Goal: Use online tool/utility: Utilize a website feature to perform a specific function

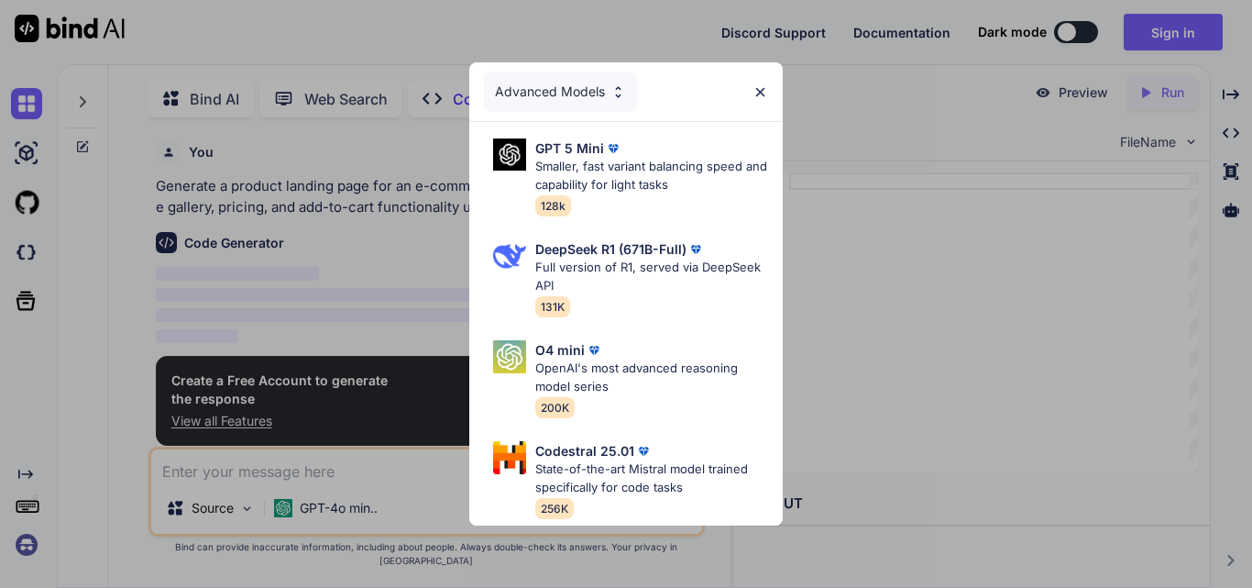
scroll to position [7, 0]
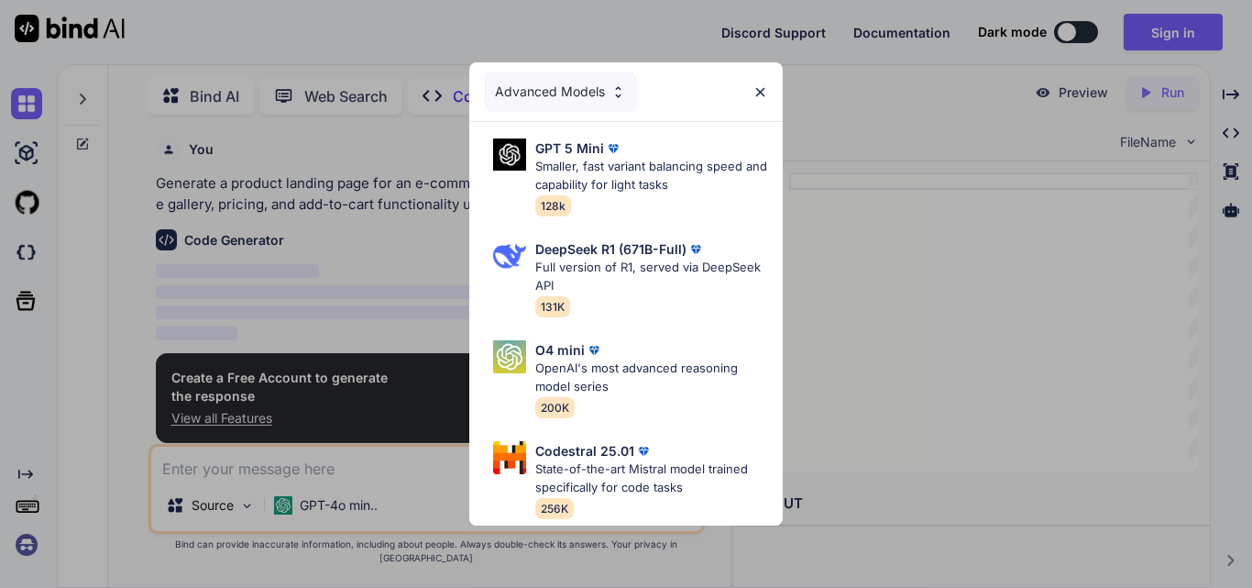
click at [753, 84] on img at bounding box center [761, 92] width 16 height 16
type textarea "x"
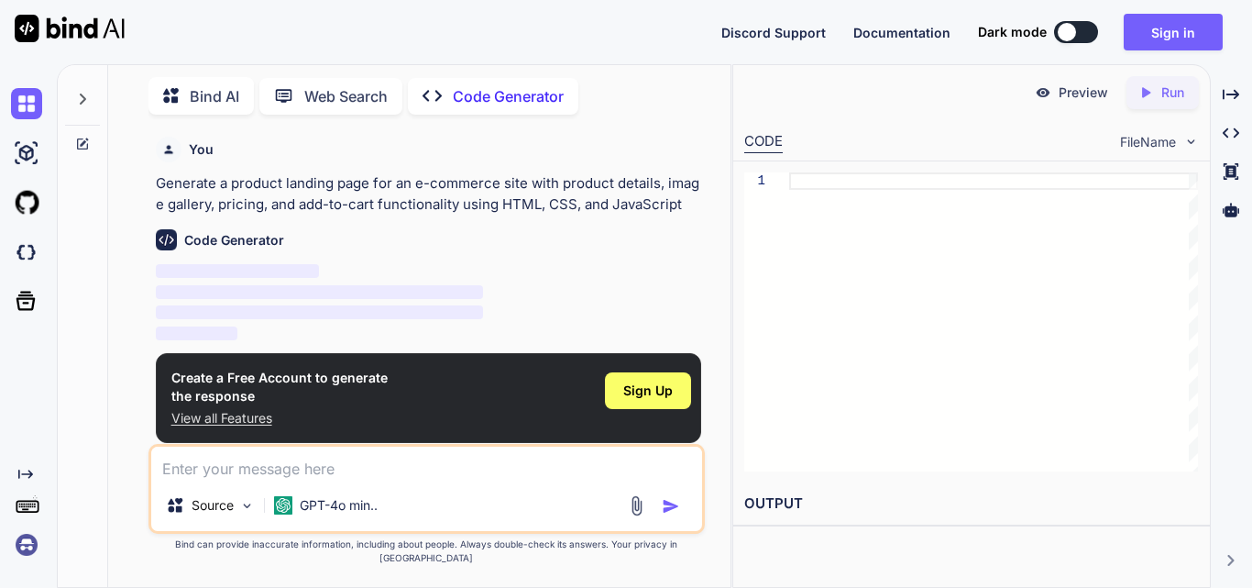
click at [293, 479] on textarea at bounding box center [426, 462] width 551 height 33
type textarea "c"
type textarea "x"
type textarea "ca"
type textarea "x"
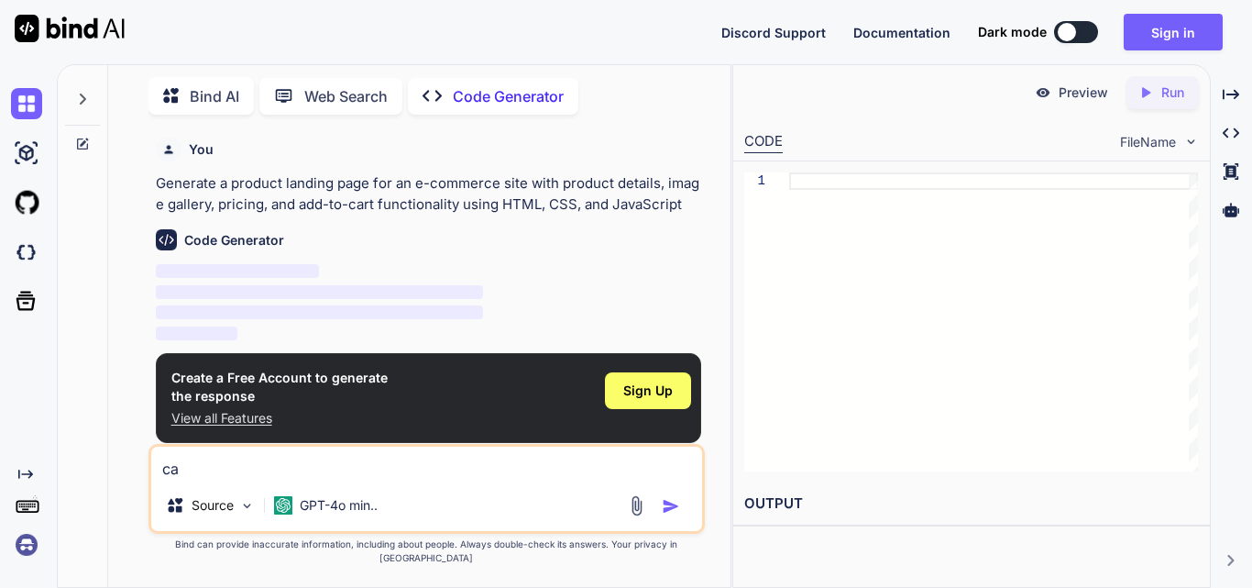
type textarea "can"
type textarea "x"
type textarea "can"
type textarea "x"
type textarea "can y"
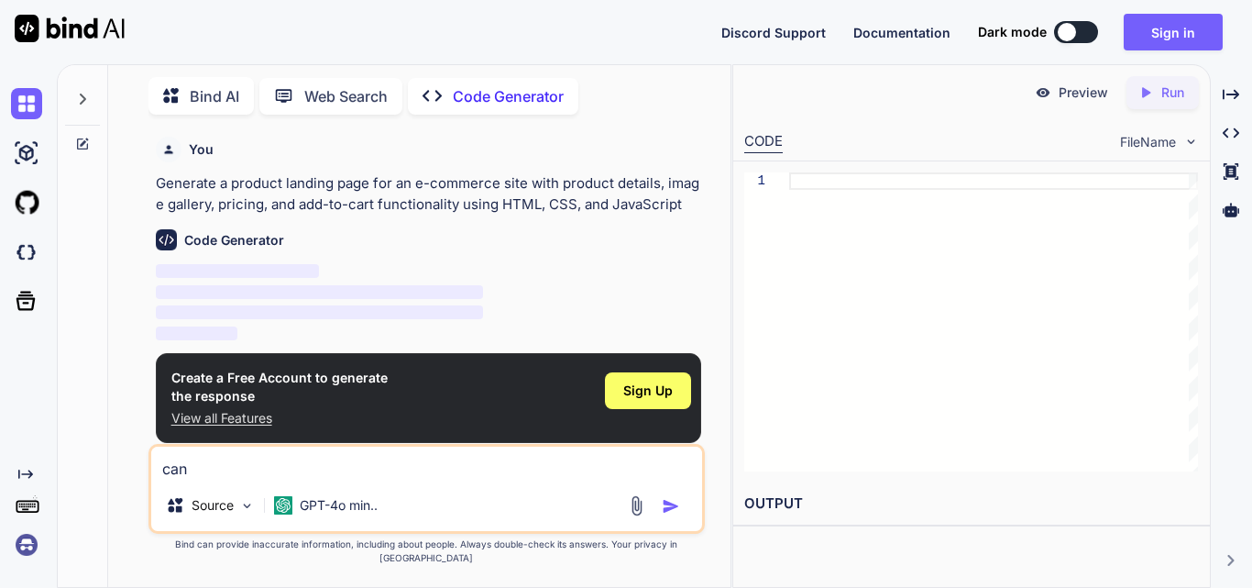
type textarea "x"
type textarea "can yo"
type textarea "x"
type textarea "can you"
type textarea "x"
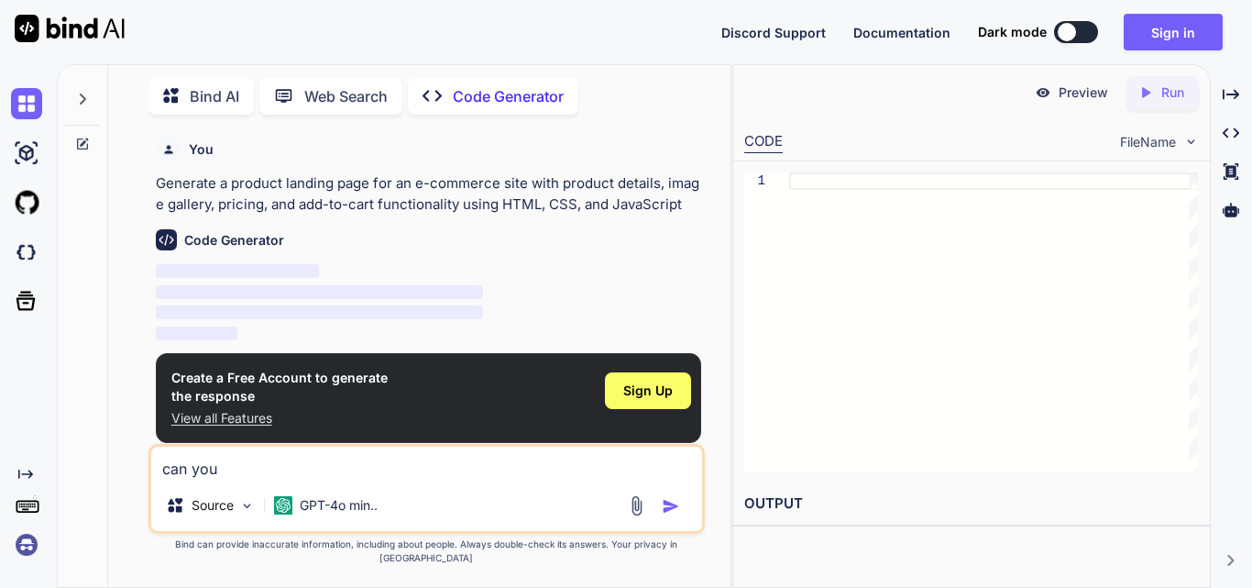
type textarea "can you"
type textarea "x"
type textarea "can you r"
type textarea "x"
type textarea "can you re"
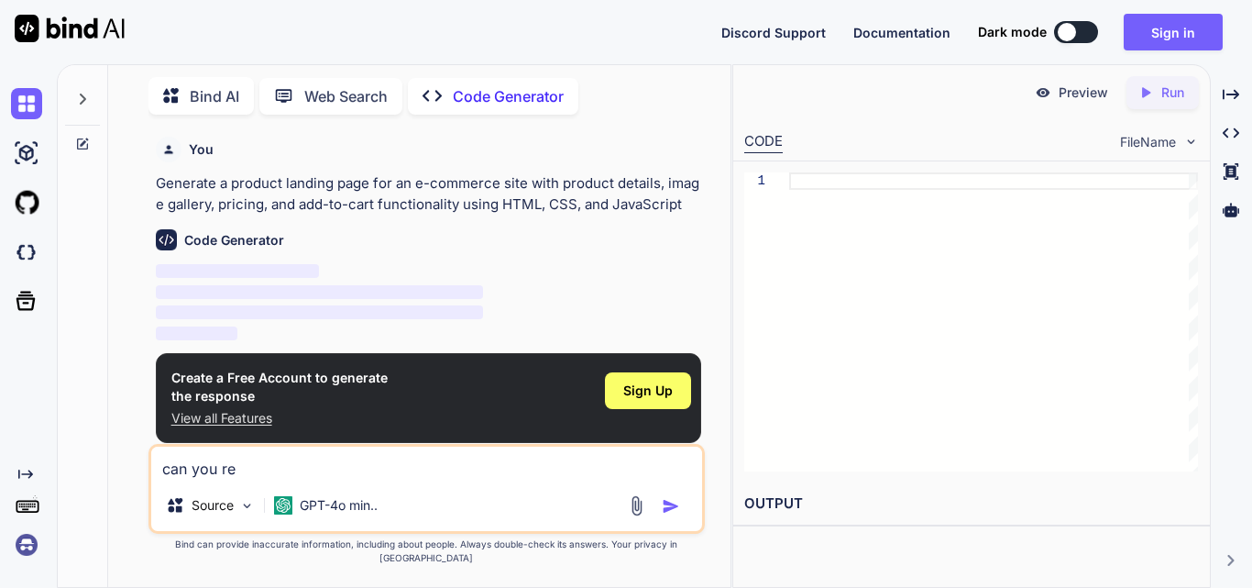
type textarea "x"
type textarea "can you res"
type textarea "x"
type textarea "can you resp"
type textarea "x"
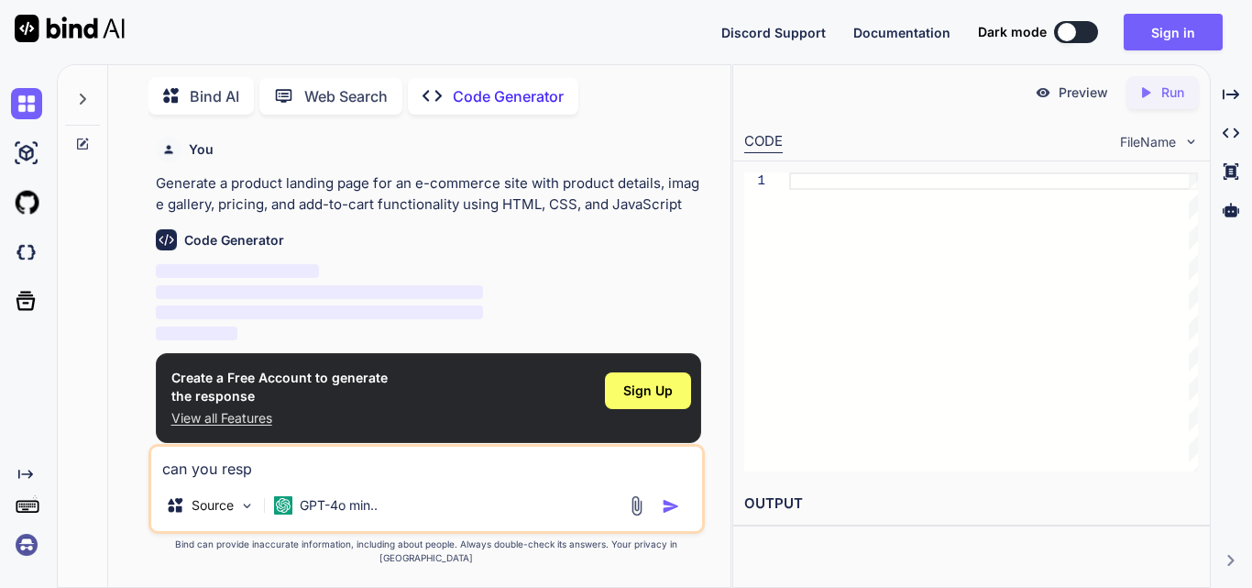
type textarea "can you respo"
type textarea "x"
type textarea "can you respon"
type textarea "x"
type textarea "can you respons"
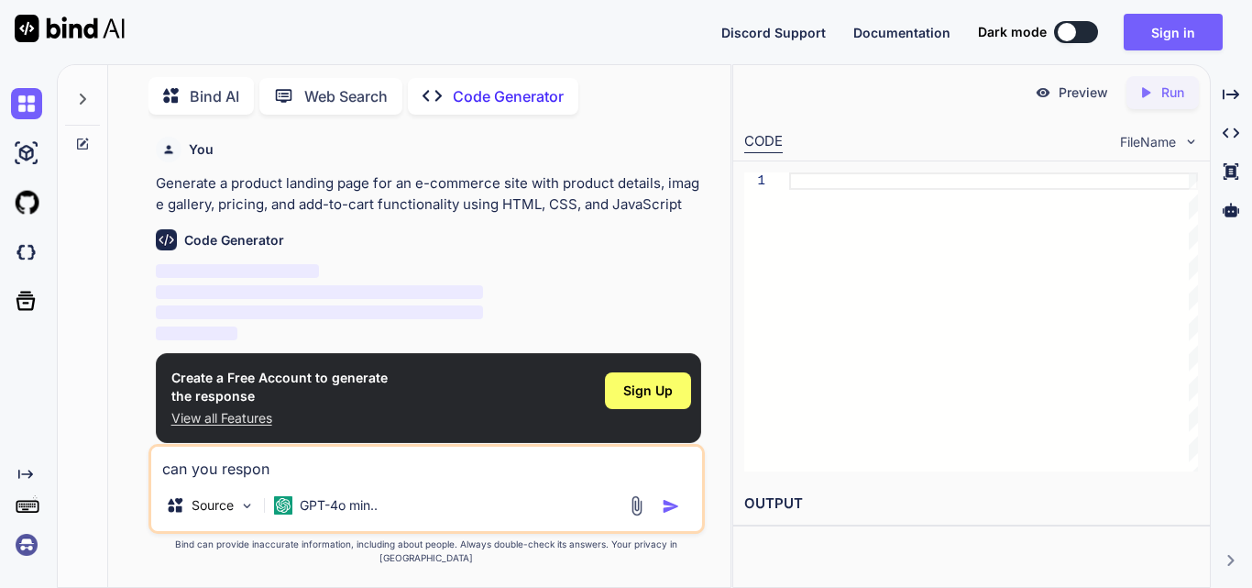
type textarea "x"
type textarea "can you responsi"
type textarea "x"
type textarea "can you responsiv"
type textarea "x"
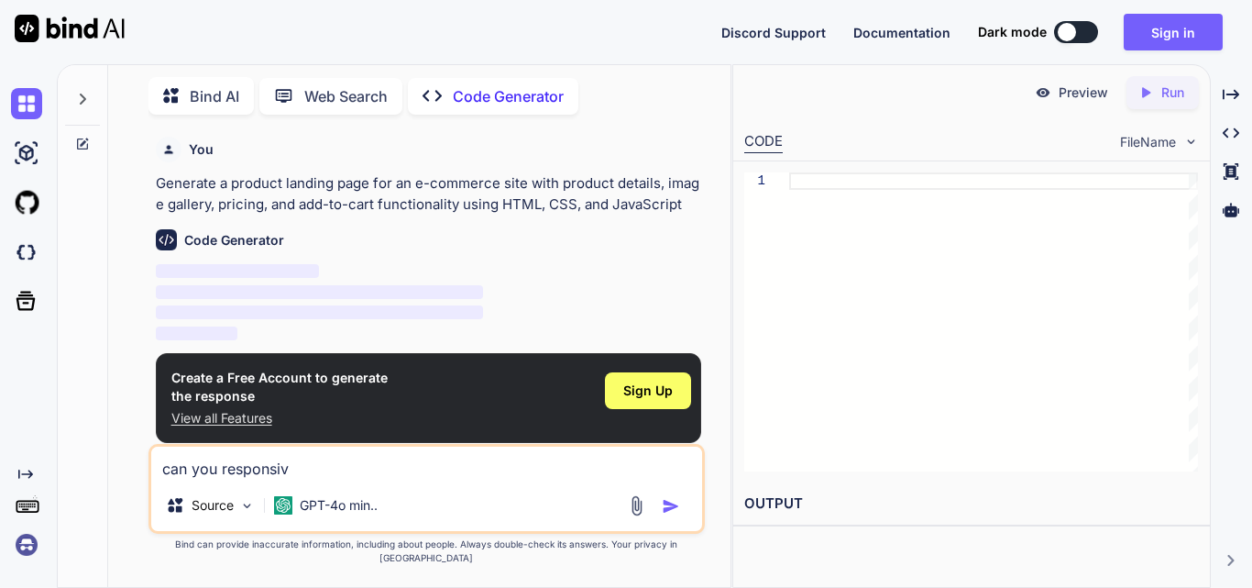
type textarea "can you responsive"
type textarea "x"
type textarea "can you responsive"
type textarea "x"
type textarea "can you responsive t"
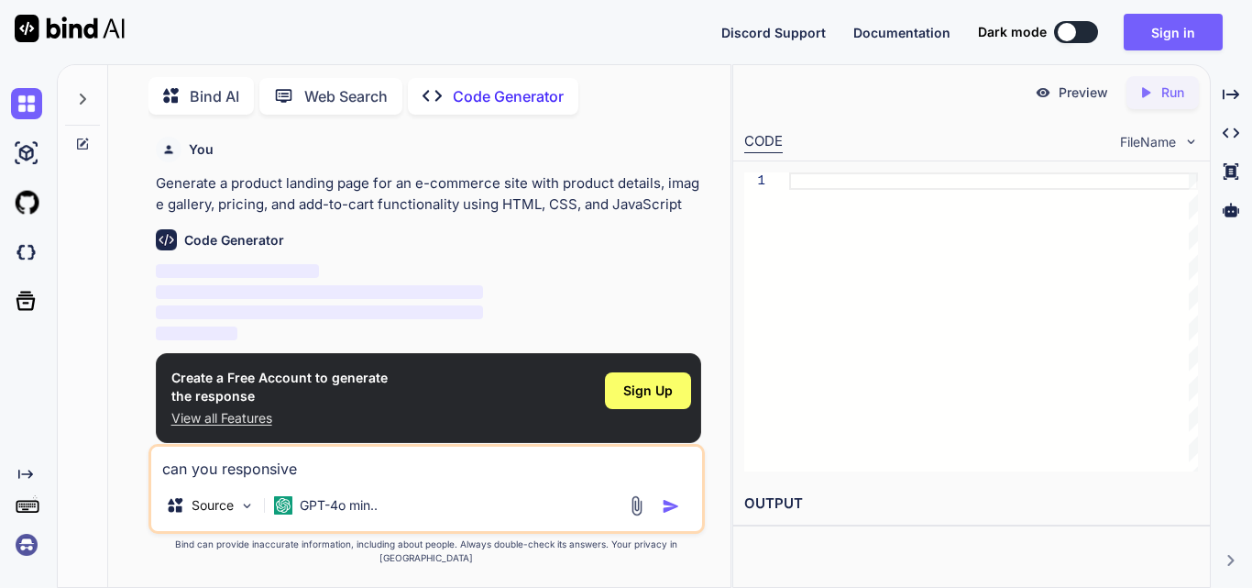
type textarea "x"
type textarea "can you responsive th"
type textarea "x"
type textarea "can you responsive thi"
type textarea "x"
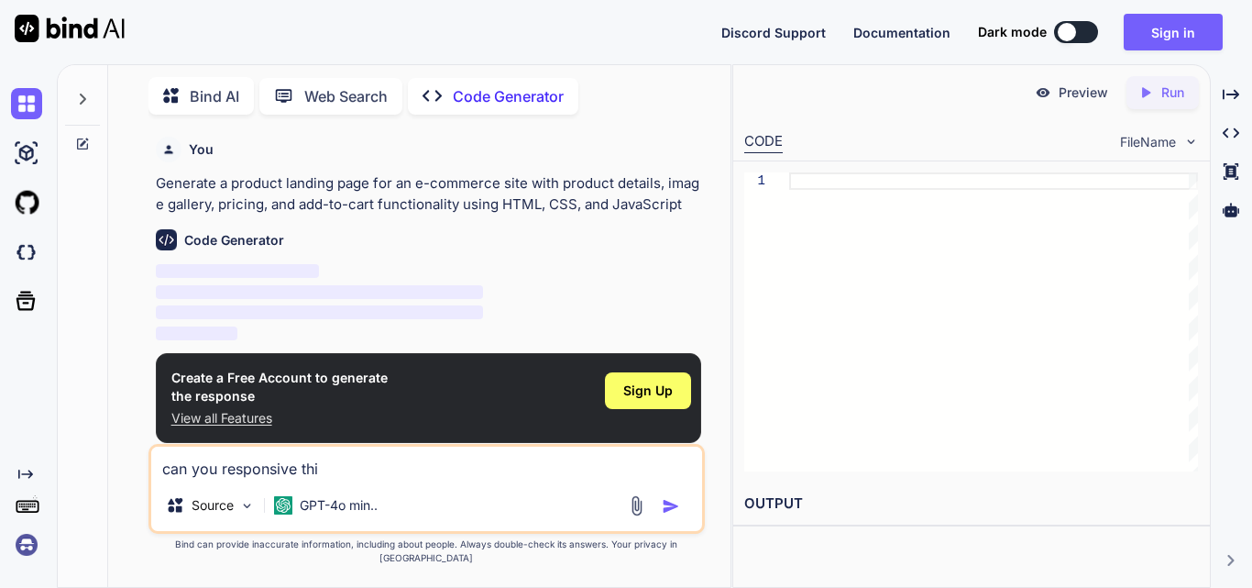
type textarea "can you responsive this"
type textarea "x"
type textarea "can you responsive this"
type textarea "x"
type textarea "can you responsive this h"
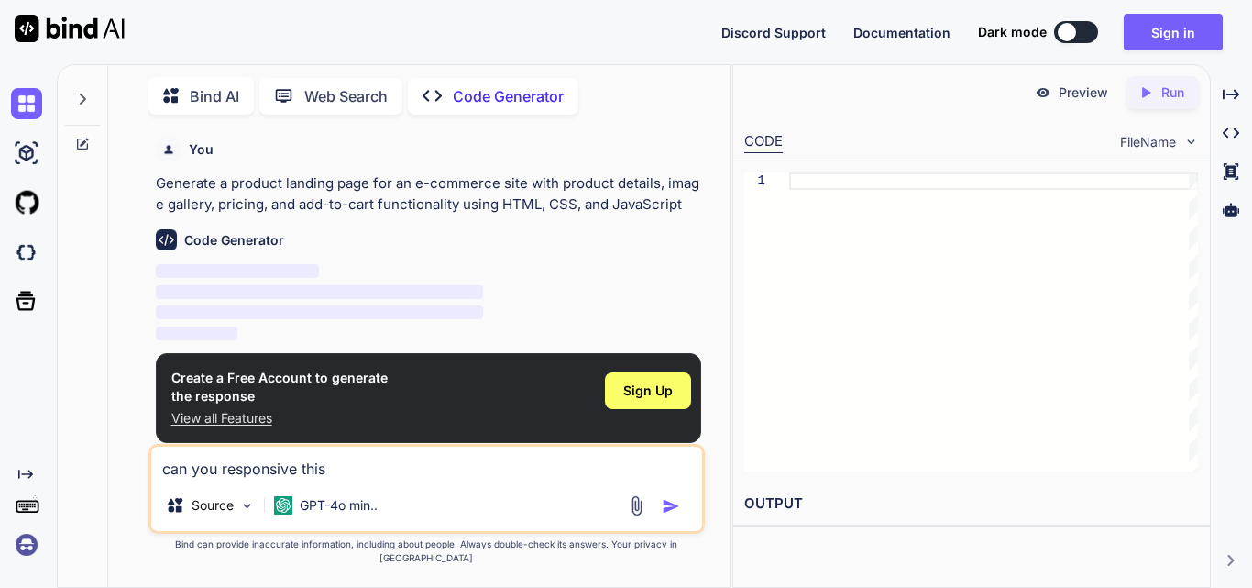
type textarea "x"
type textarea "can you responsive this ha"
type textarea "x"
type textarea "can you responsive this har"
type textarea "x"
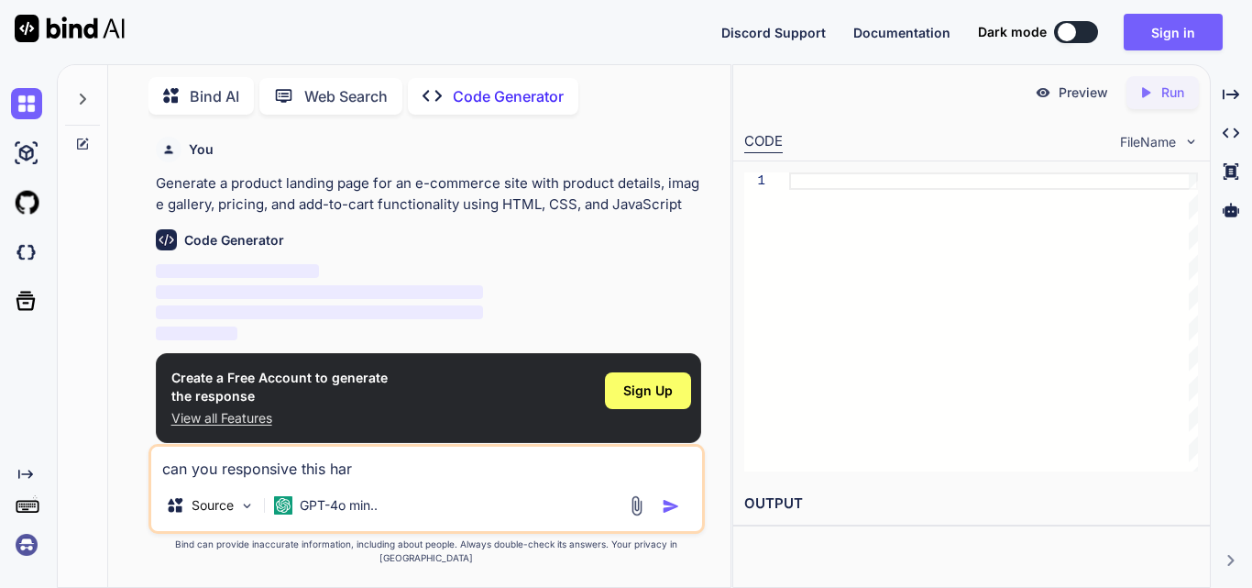
type textarea "can you responsive this hare"
type textarea "x"
type textarea "can you responsive this hare"
type textarea "x"
type textarea "can you responsive this hare i"
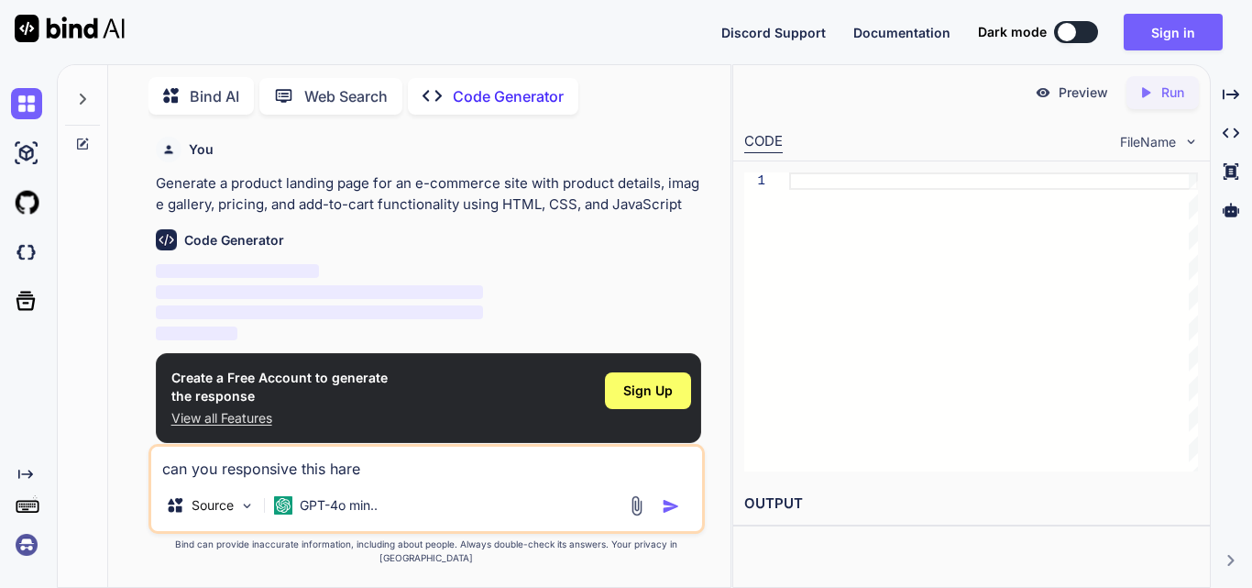
type textarea "x"
type textarea "can you responsive this hare is"
type textarea "x"
type textarea "can you responsive this hare is"
type textarea "x"
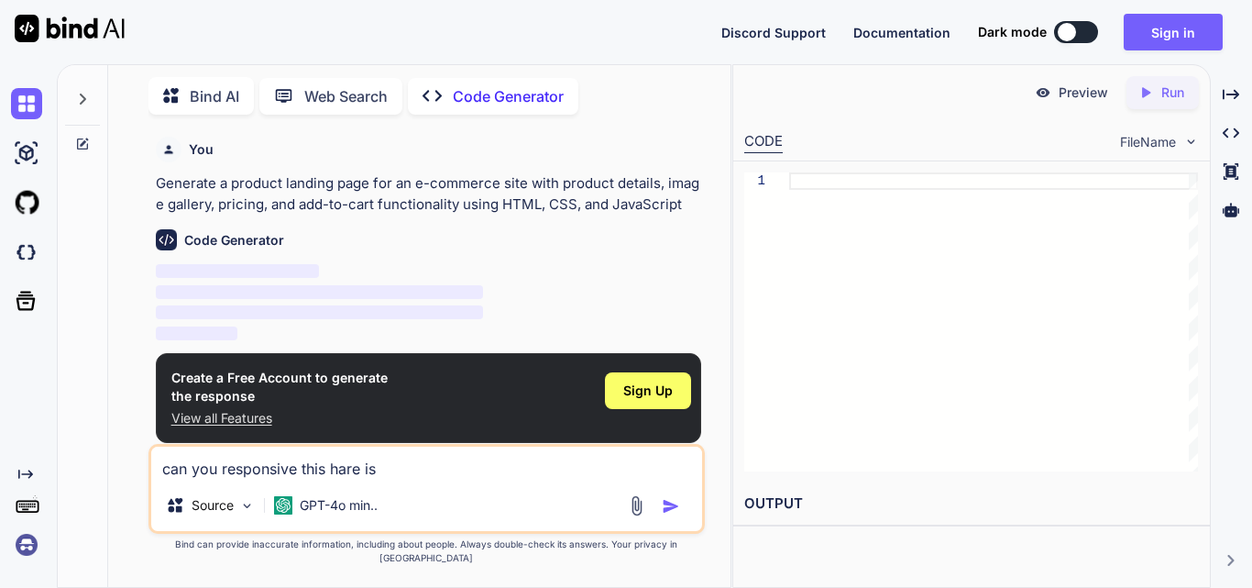
type textarea "can you responsive this hare is c"
type textarea "x"
type textarea "can you responsive this hare is co"
type textarea "x"
type textarea "can you responsive this hare is cod"
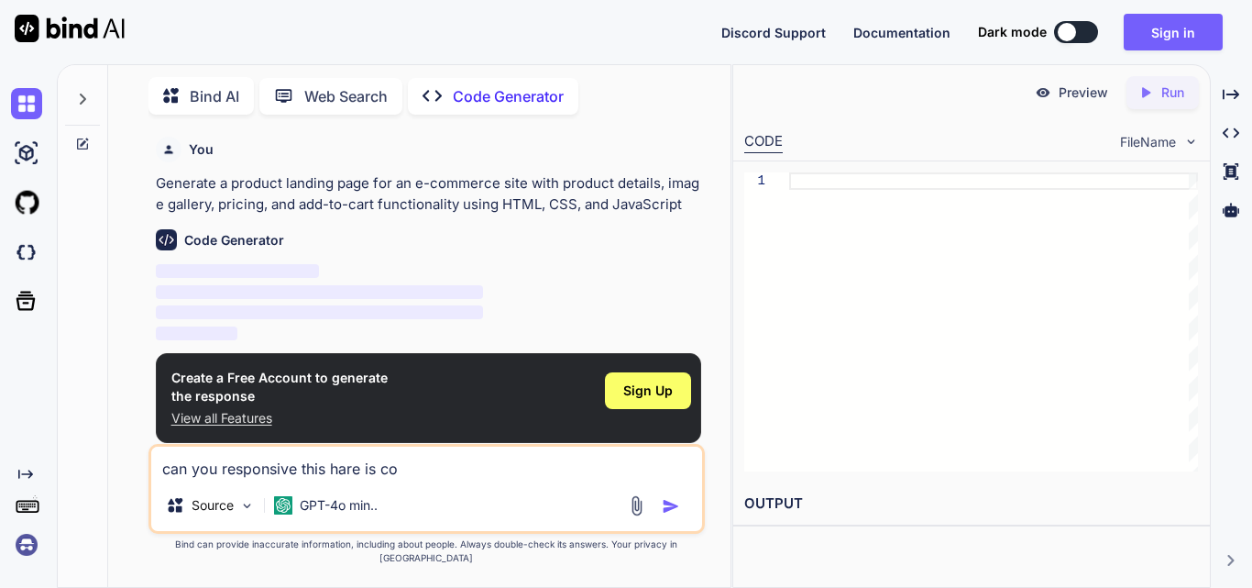
type textarea "x"
type textarea "can you responsive this hare is code"
type textarea "x"
type textarea "can you responsive this hare is code"
type textarea "x"
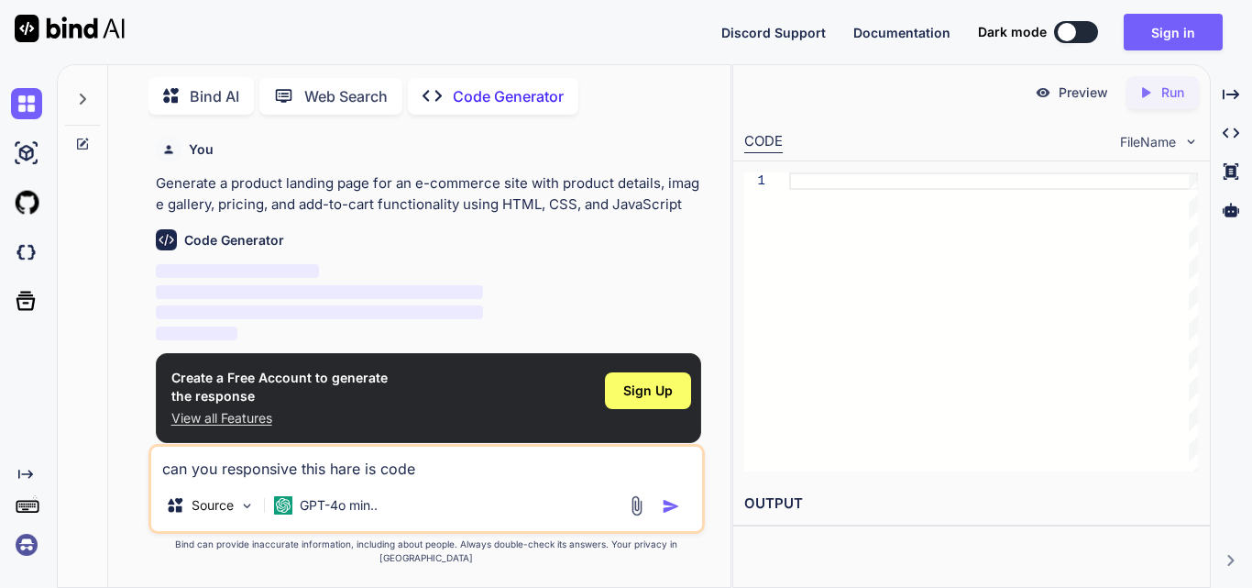
paste textarea "<!DOCTYPE html> <html lang="en"> <head> <meta charset="UTF-8"> <meta name="view…"
type textarea "can you responsive this hare is code <!DOCTYPE html> <html lang="en"> <head> <m…"
type textarea "x"
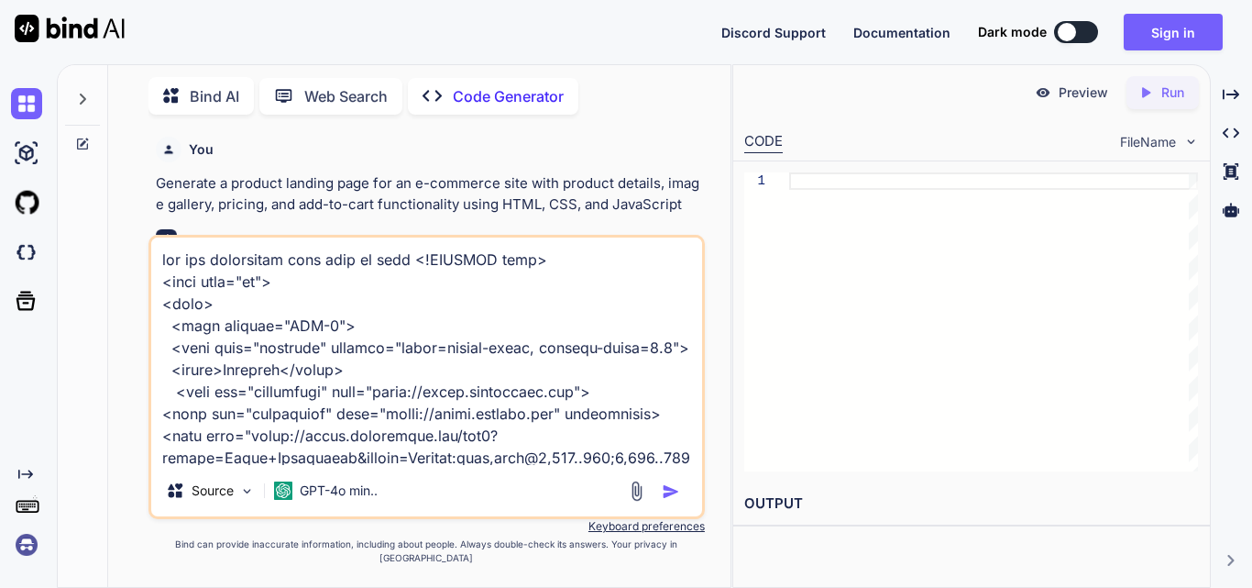
scroll to position [3214, 0]
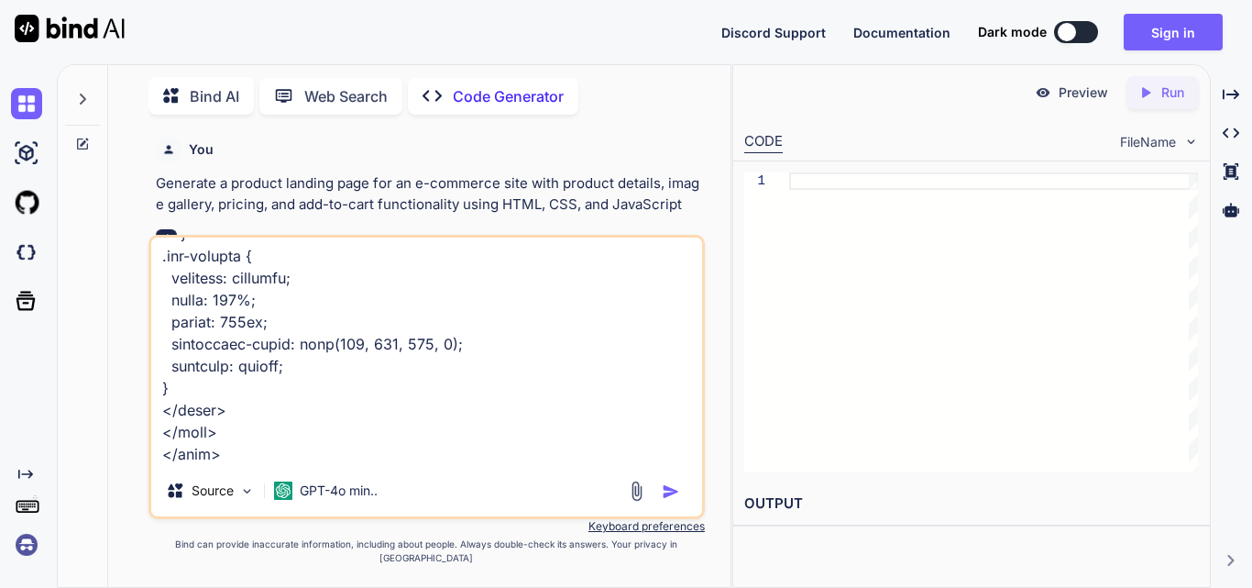
type textarea "can you responsive this hare is code <!DOCTYPE html> <html lang="en"> <head> <m…"
click at [679, 501] on img "button" at bounding box center [671, 491] width 18 height 18
click at [674, 499] on img "button" at bounding box center [671, 491] width 18 height 18
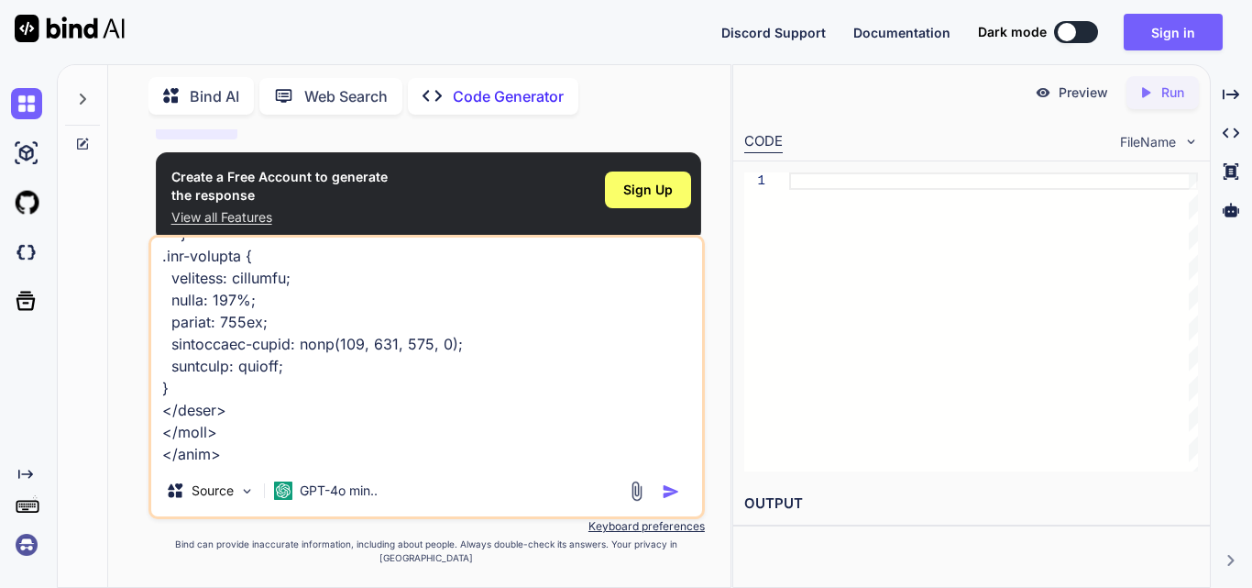
scroll to position [204, 0]
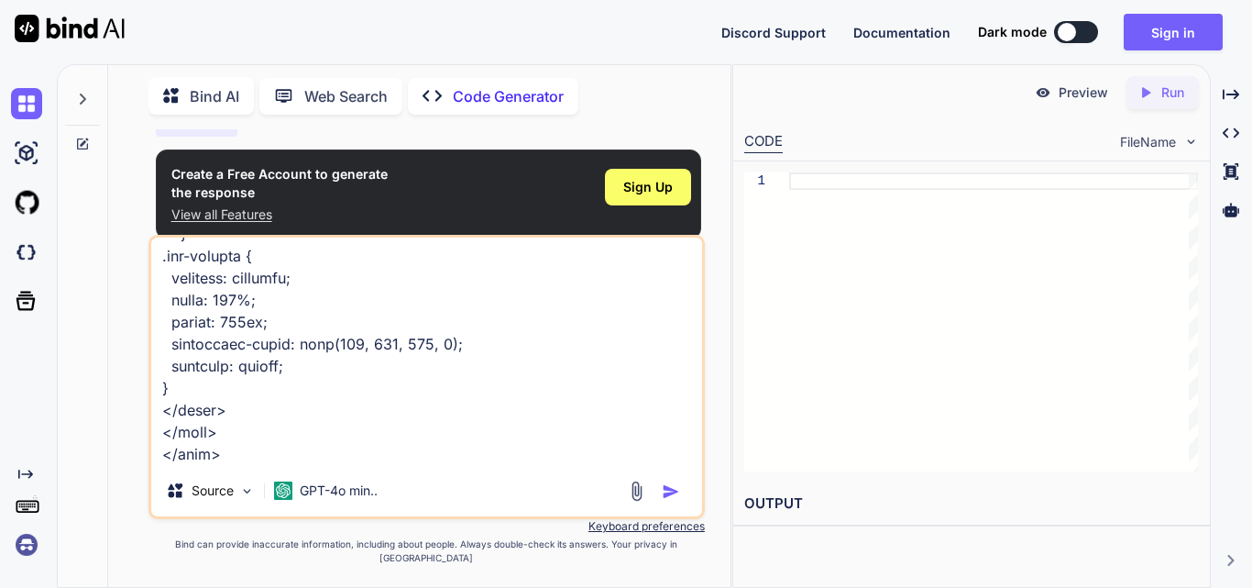
click at [420, 335] on textarea at bounding box center [426, 350] width 551 height 227
click at [655, 194] on span "Sign Up" at bounding box center [648, 187] width 50 height 18
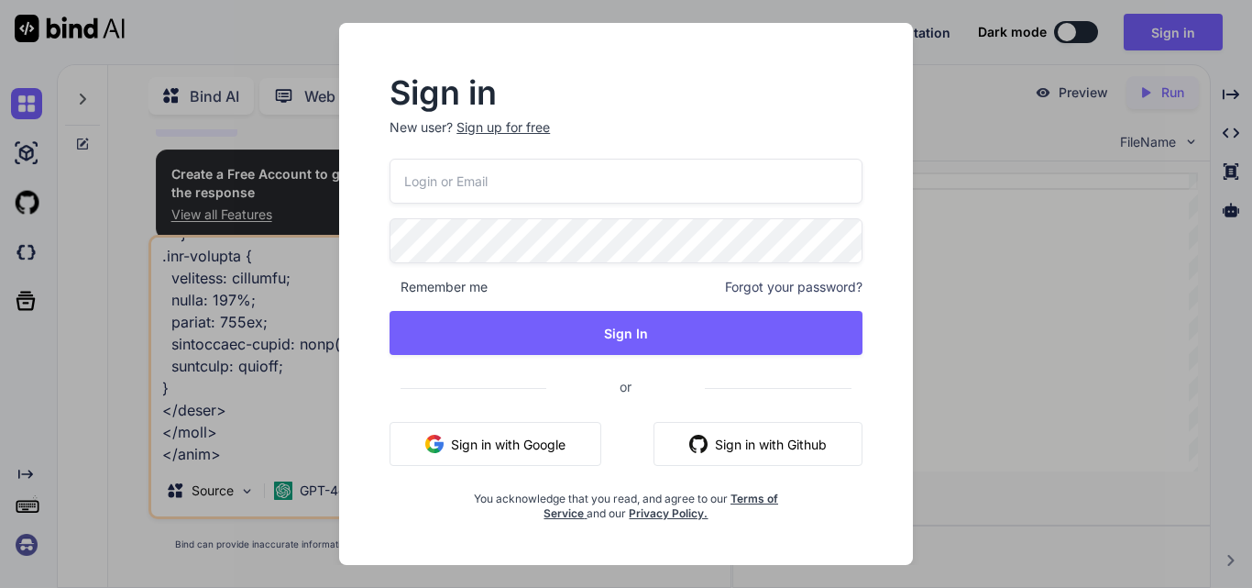
click at [551, 445] on button "Sign in with Google" at bounding box center [496, 444] width 212 height 44
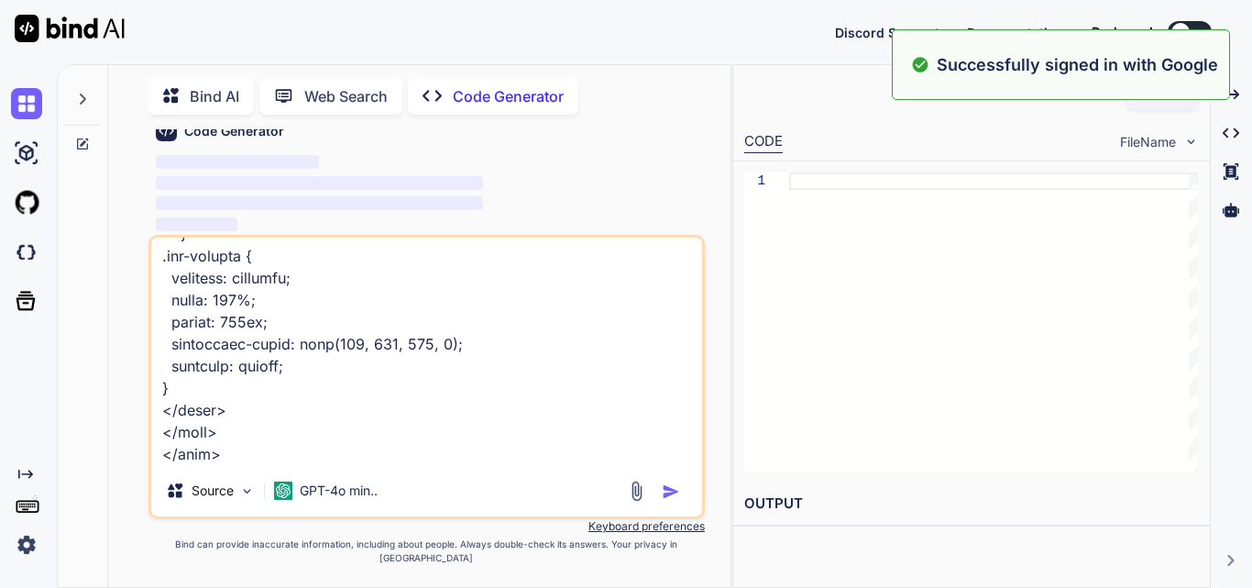
scroll to position [95, 0]
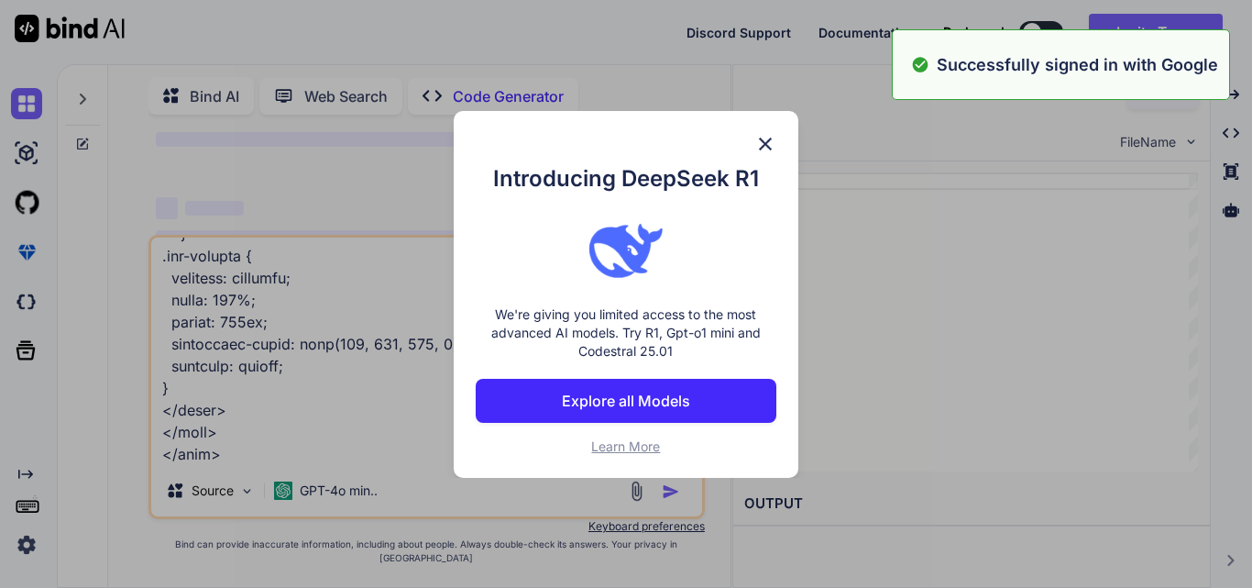
click at [665, 503] on div "Introducing DeepSeek R1 We're giving you limited access to the most advanced AI…" at bounding box center [626, 294] width 1252 height 588
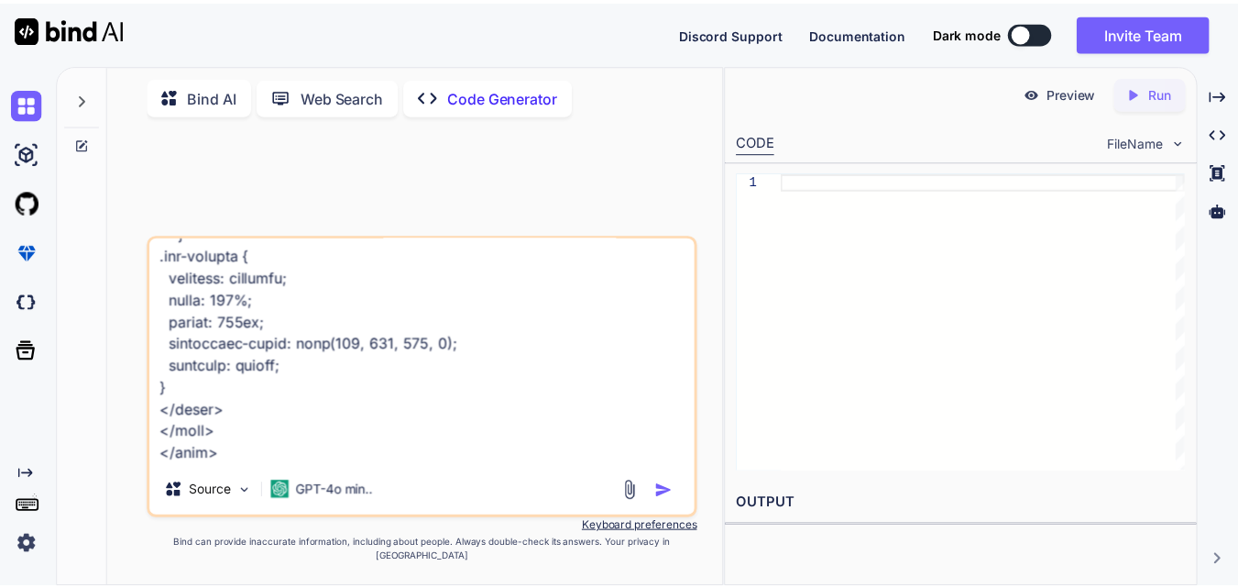
scroll to position [0, 0]
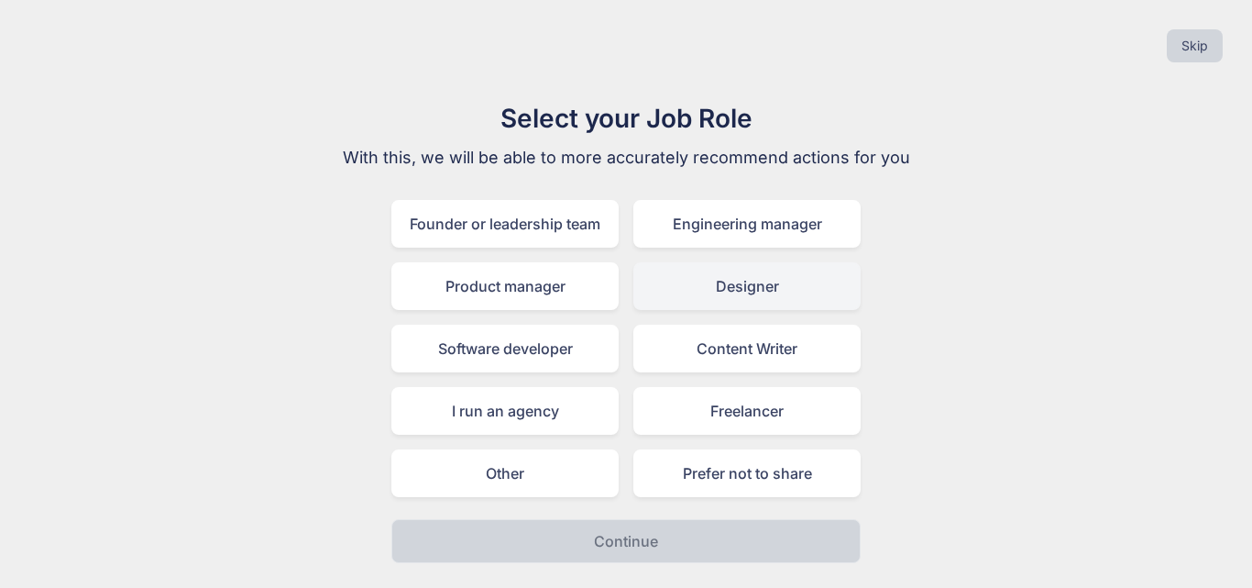
click at [764, 292] on div "Designer" at bounding box center [746, 286] width 227 height 48
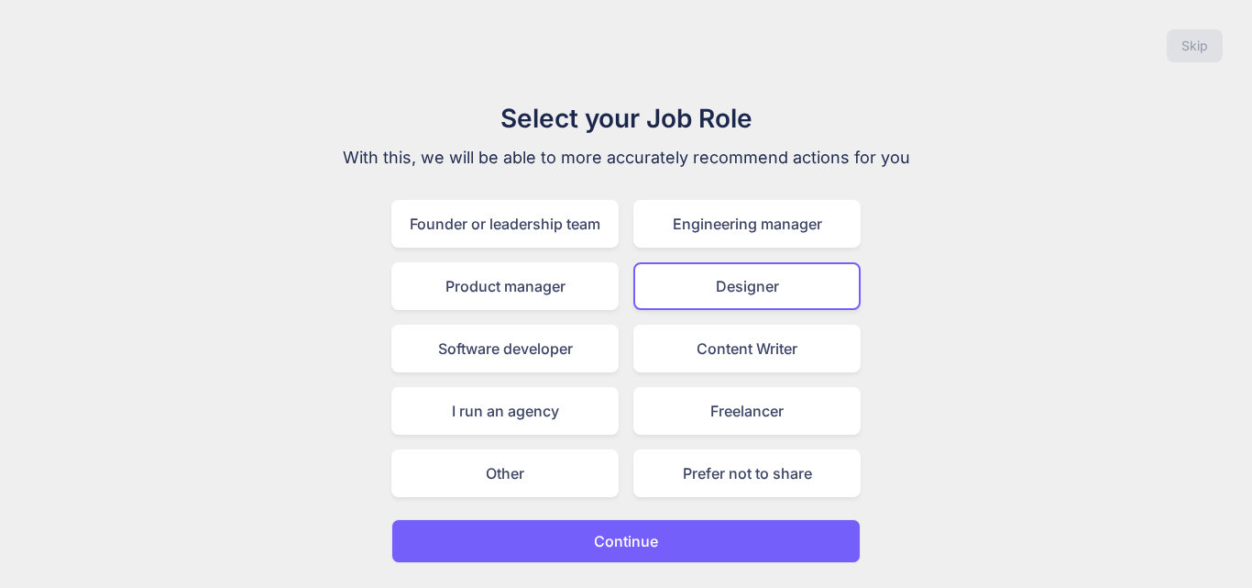
click at [596, 521] on button "Continue" at bounding box center [625, 541] width 469 height 44
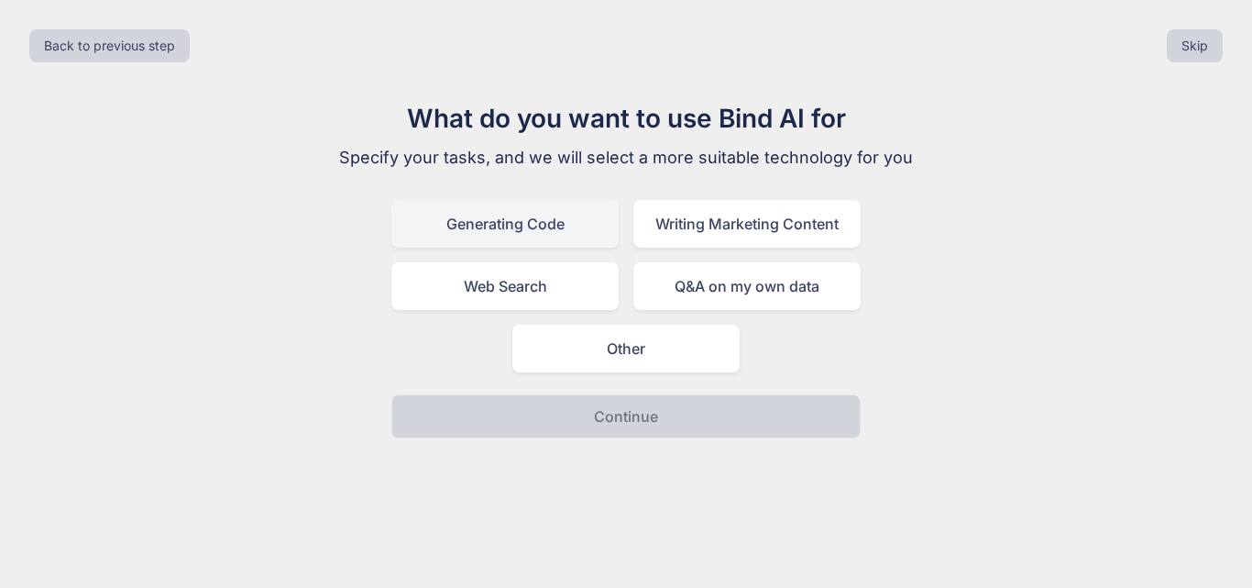
click at [541, 223] on div "Generating Code" at bounding box center [504, 224] width 227 height 48
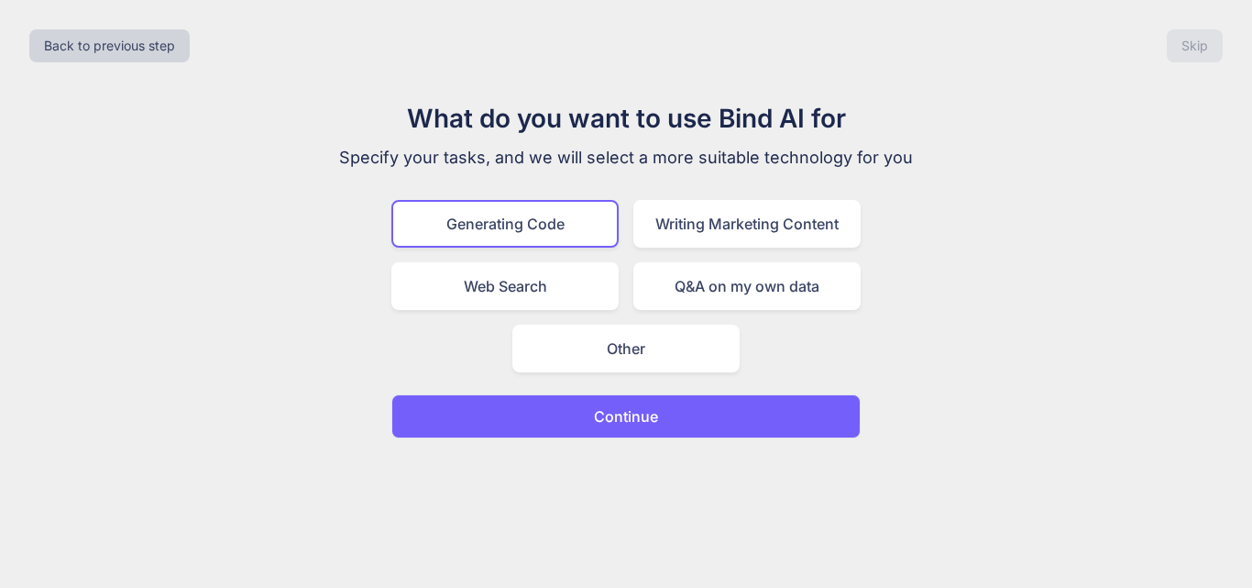
click at [625, 405] on p "Continue" at bounding box center [626, 416] width 64 height 22
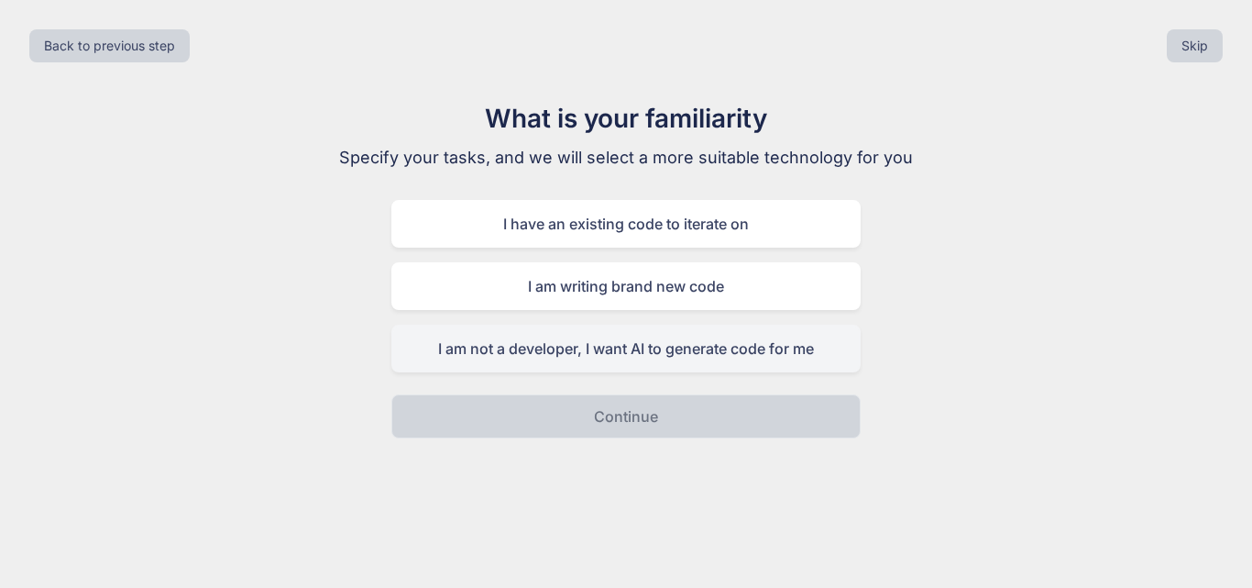
click at [638, 347] on div "I am not a developer, I want AI to generate code for me" at bounding box center [625, 349] width 469 height 48
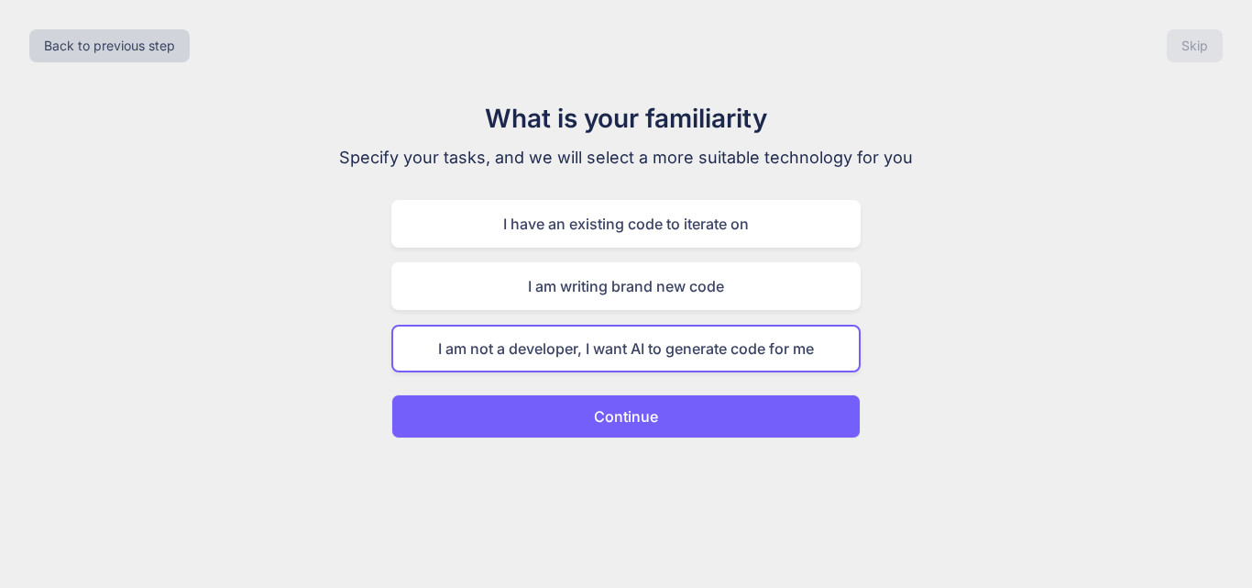
click at [644, 414] on p "Continue" at bounding box center [626, 416] width 64 height 22
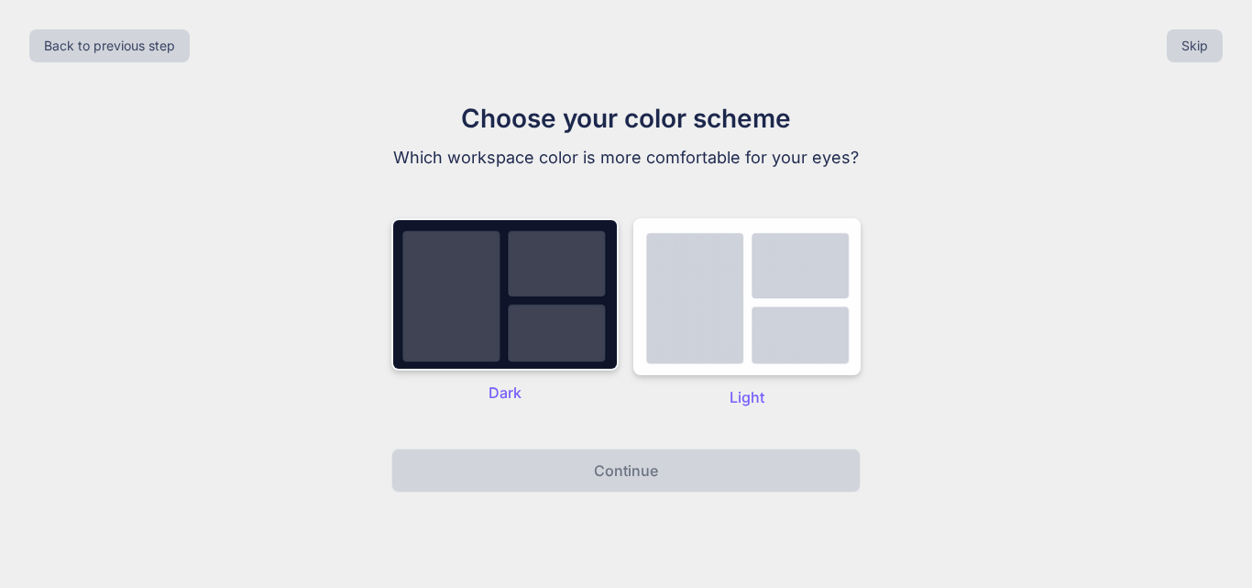
click at [479, 336] on img at bounding box center [504, 294] width 227 height 152
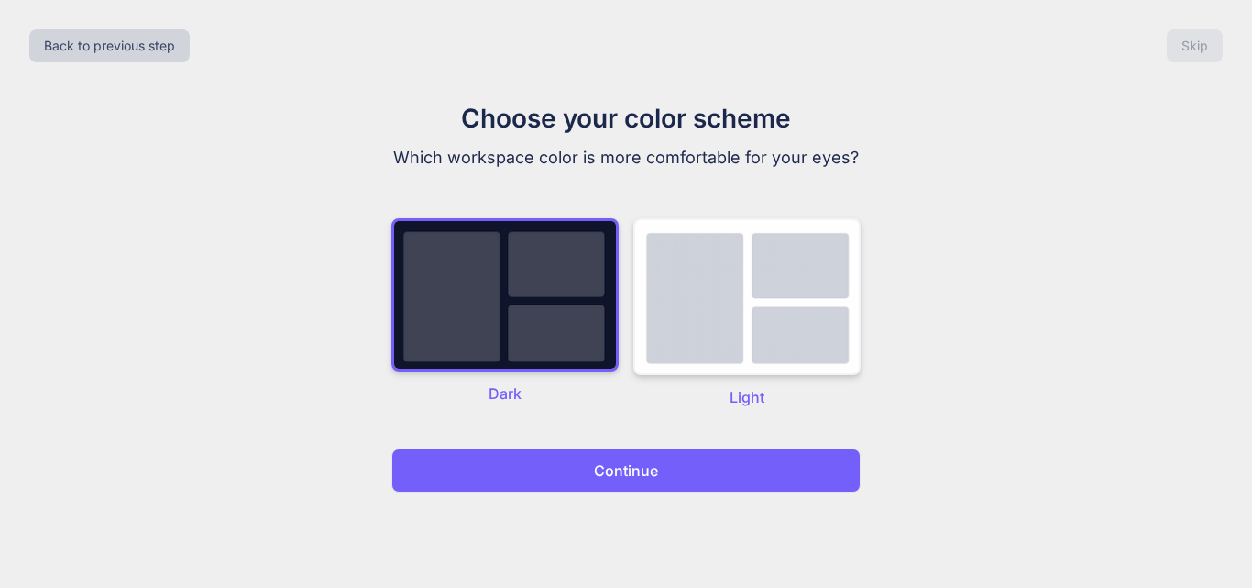
click at [779, 352] on img at bounding box center [746, 296] width 227 height 157
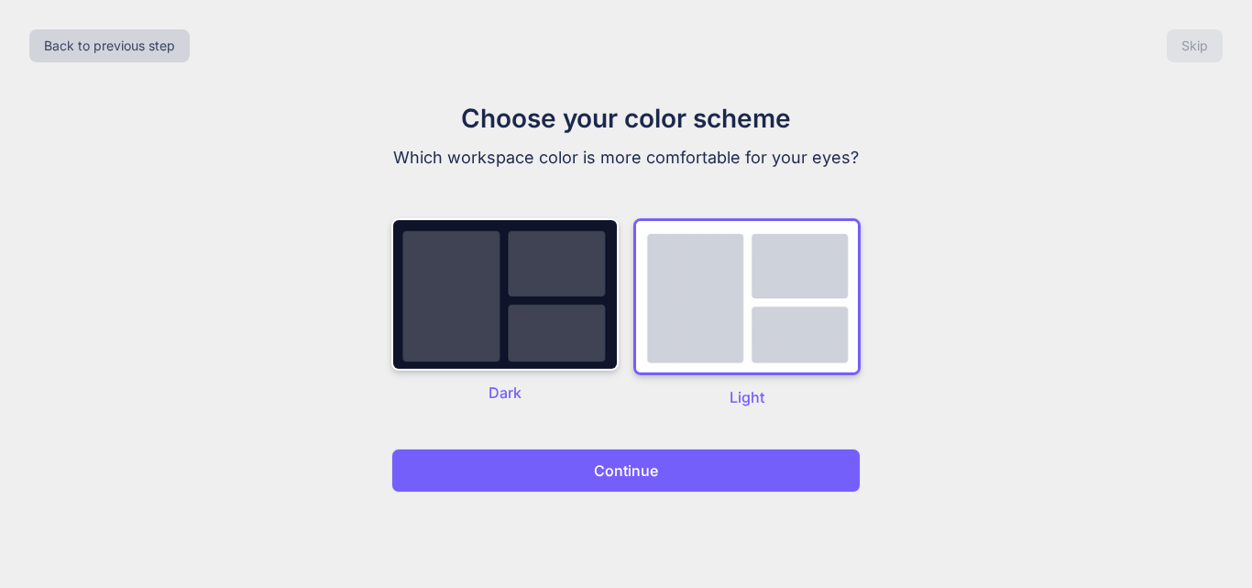
click at [624, 479] on p "Continue" at bounding box center [626, 470] width 64 height 22
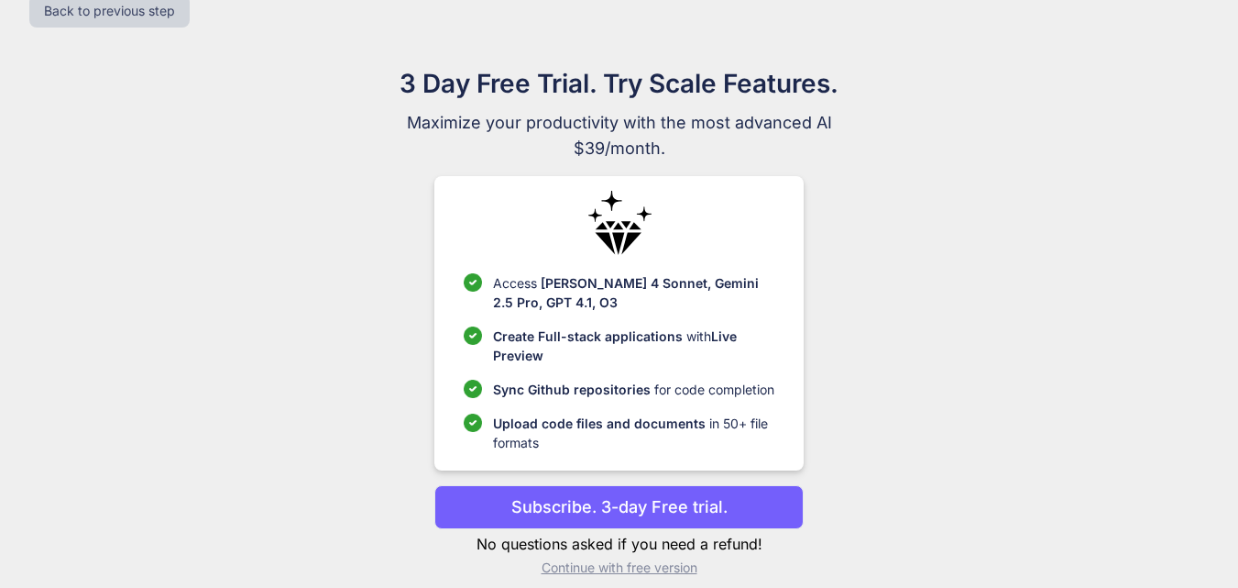
scroll to position [53, 0]
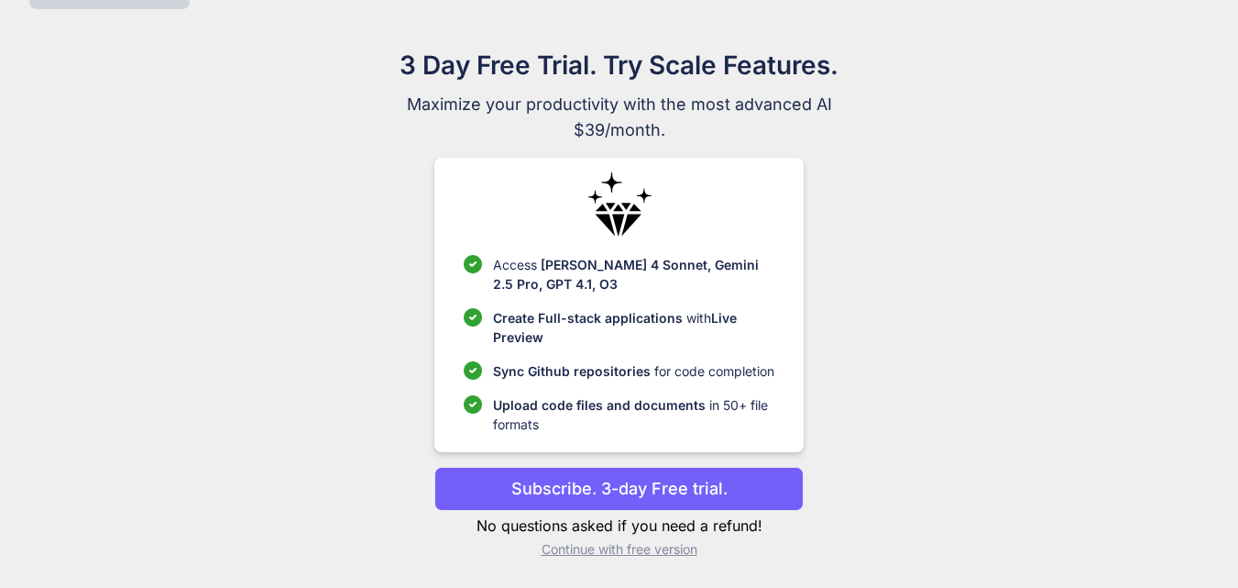
click at [633, 555] on p "Continue with free version" at bounding box center [619, 549] width 369 height 18
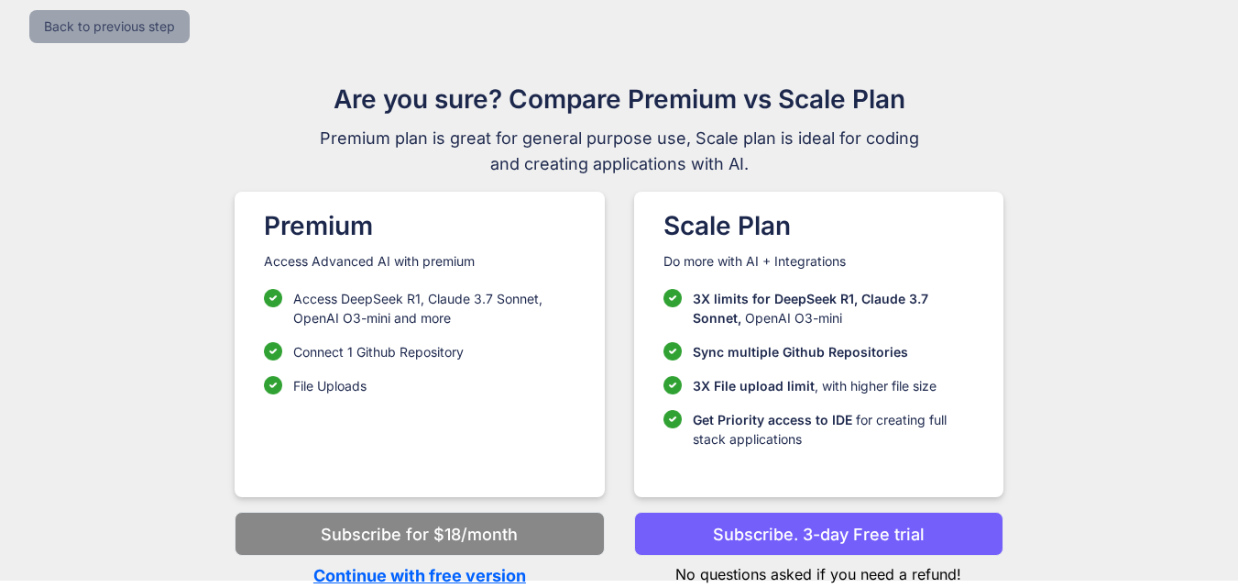
click at [96, 20] on button "Back to previous step" at bounding box center [109, 26] width 160 height 33
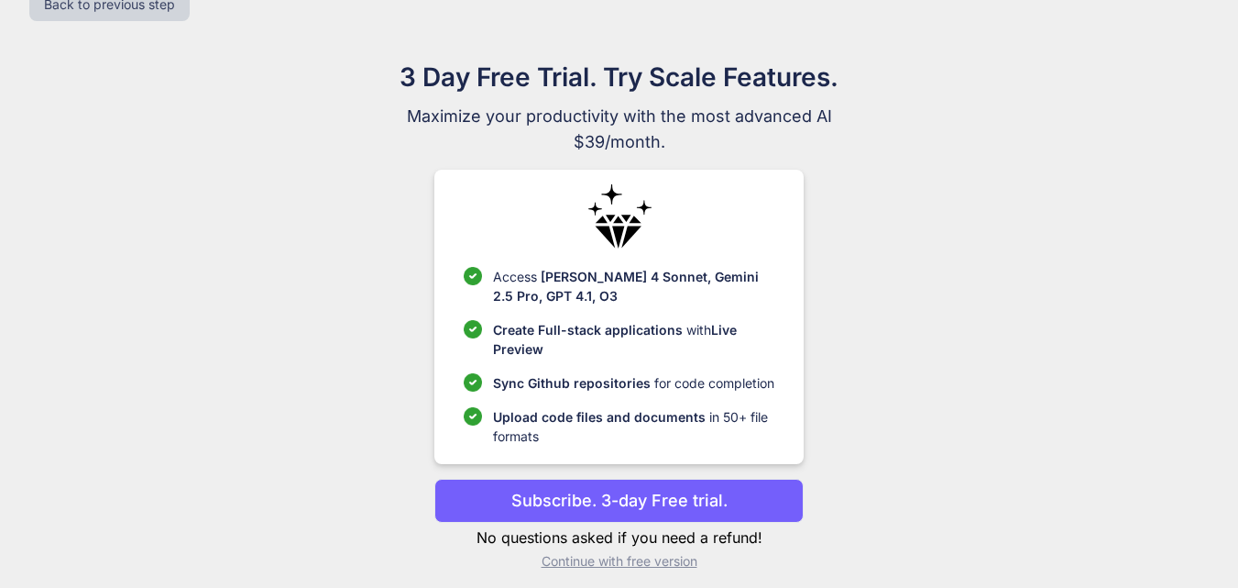
scroll to position [53, 0]
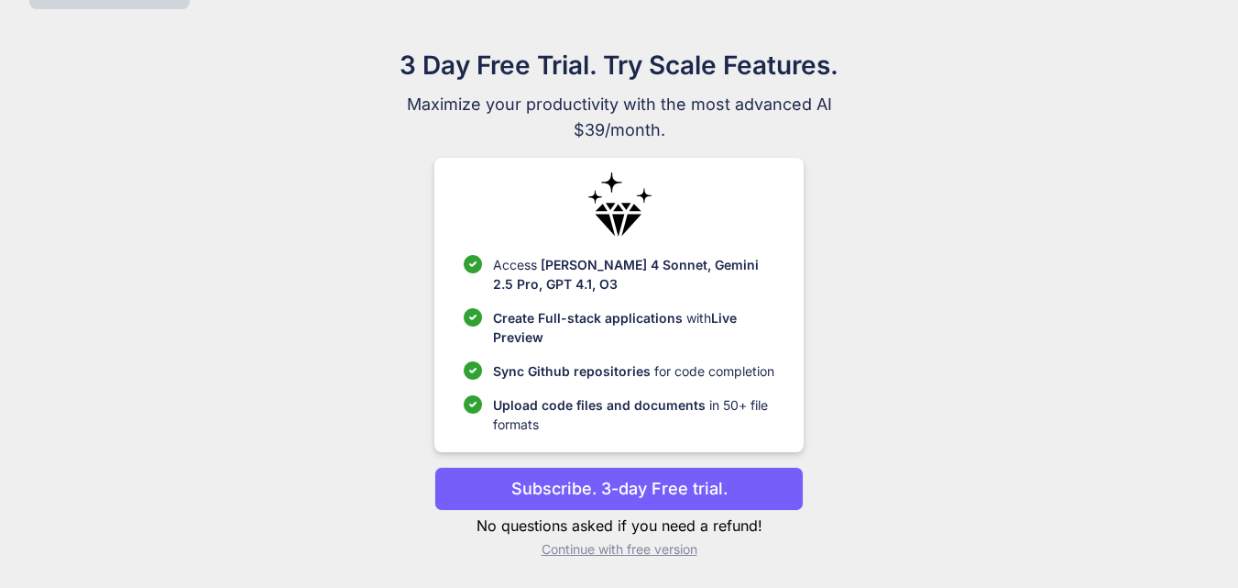
click at [664, 470] on button "Subscribe. 3-day Free trial." at bounding box center [619, 489] width 369 height 44
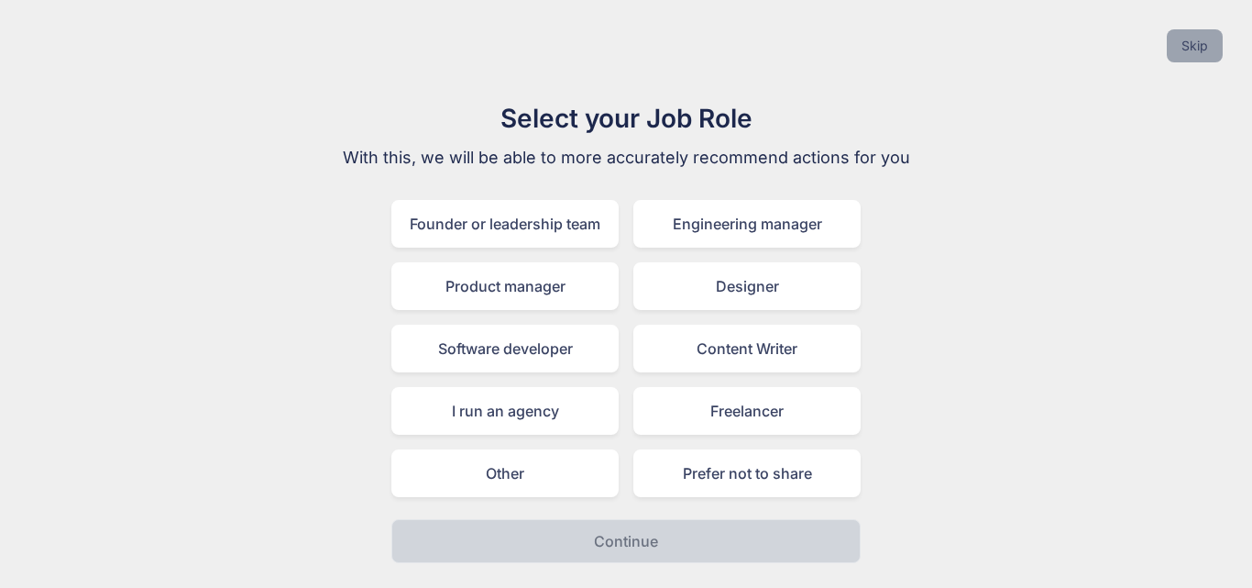
click at [1210, 31] on button "Skip" at bounding box center [1195, 45] width 56 height 33
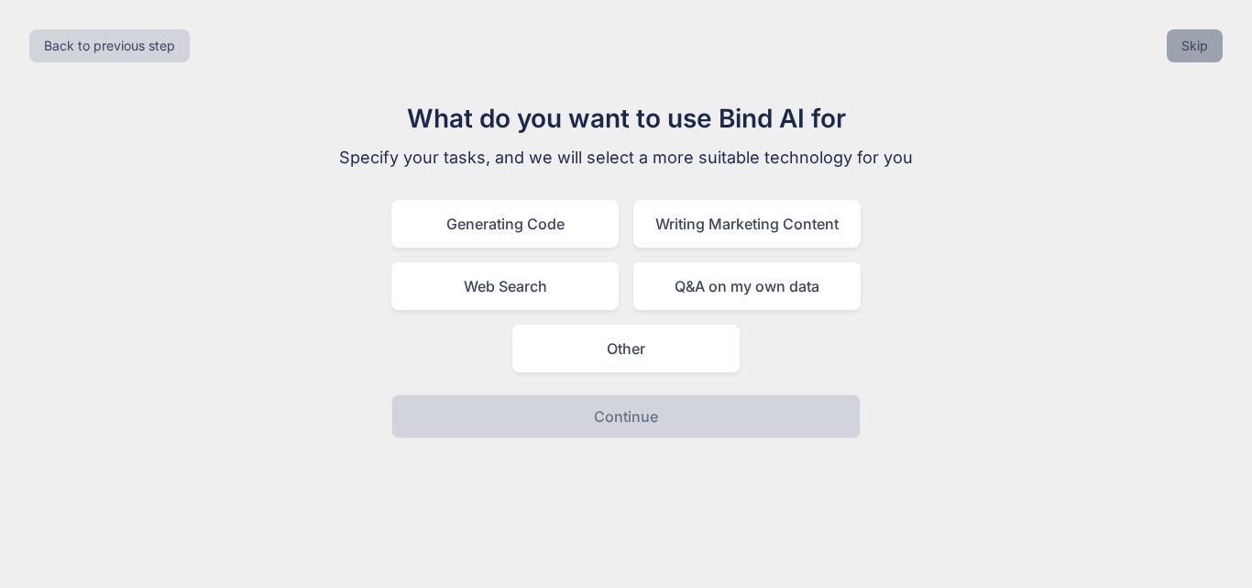
click at [1210, 31] on button "Skip" at bounding box center [1195, 45] width 56 height 33
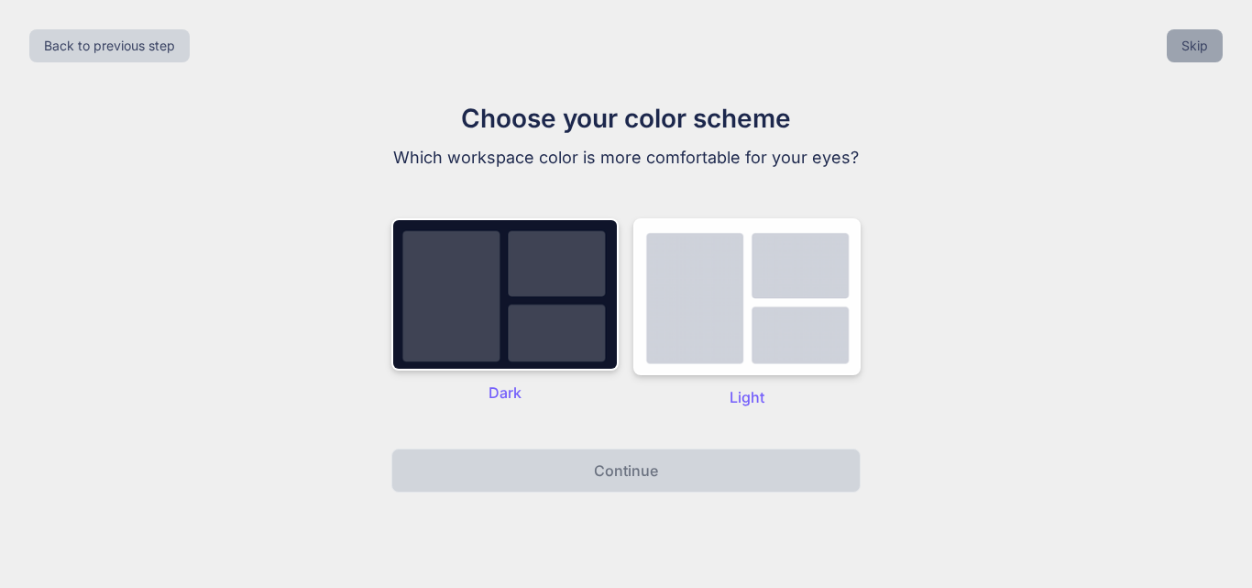
click at [1210, 31] on button "Skip" at bounding box center [1195, 45] width 56 height 33
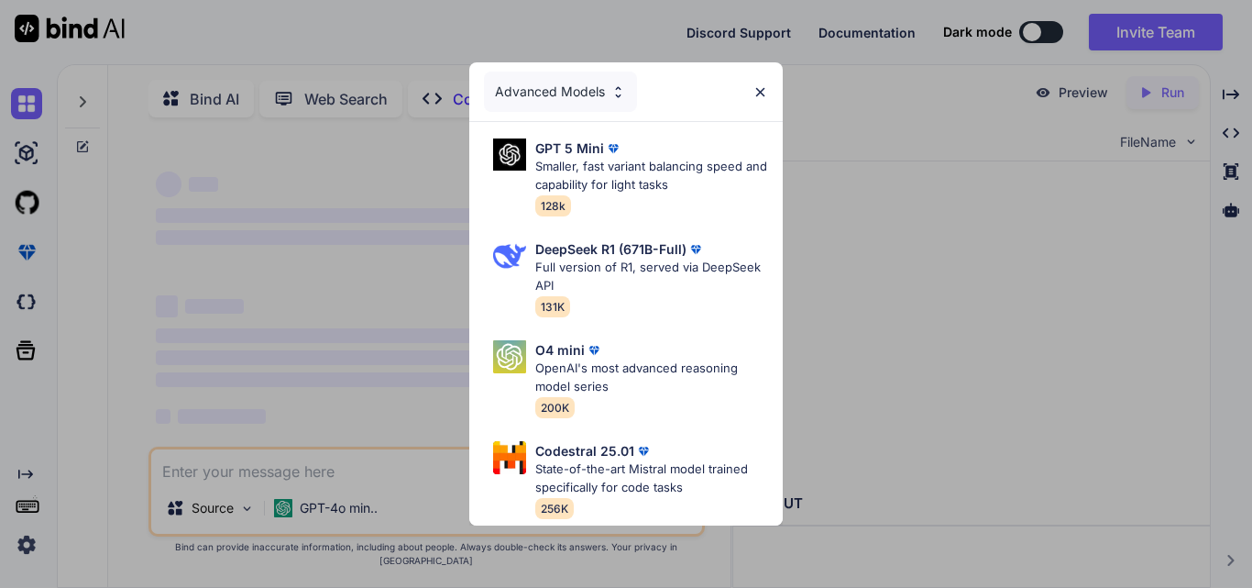
click at [775, 83] on div "Advanced Models" at bounding box center [626, 91] width 314 height 59
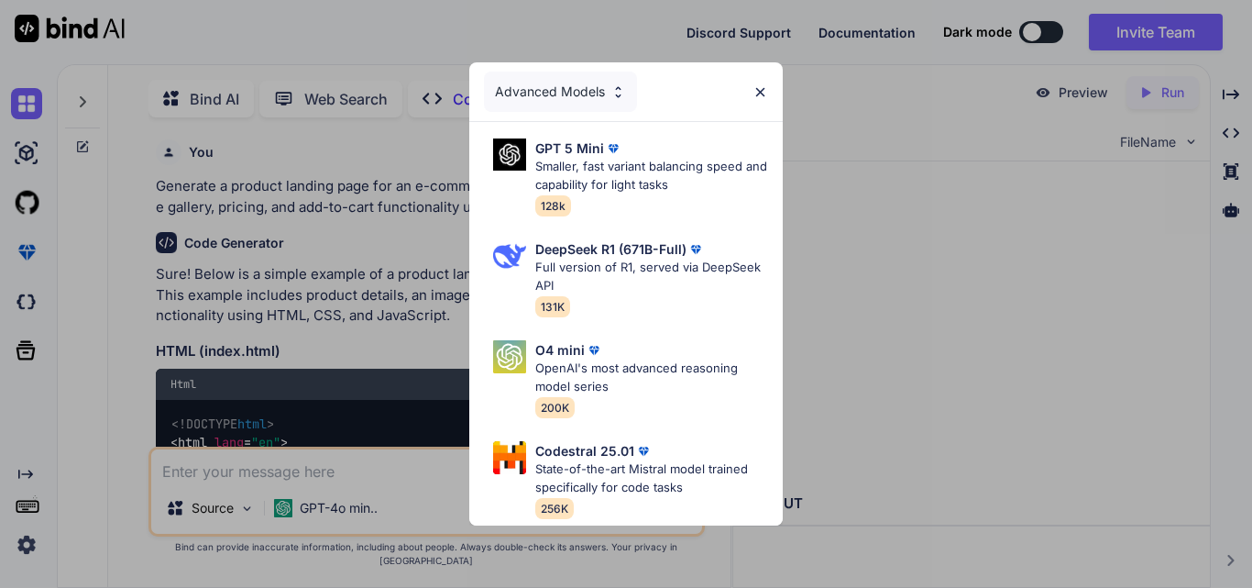
scroll to position [7, 0]
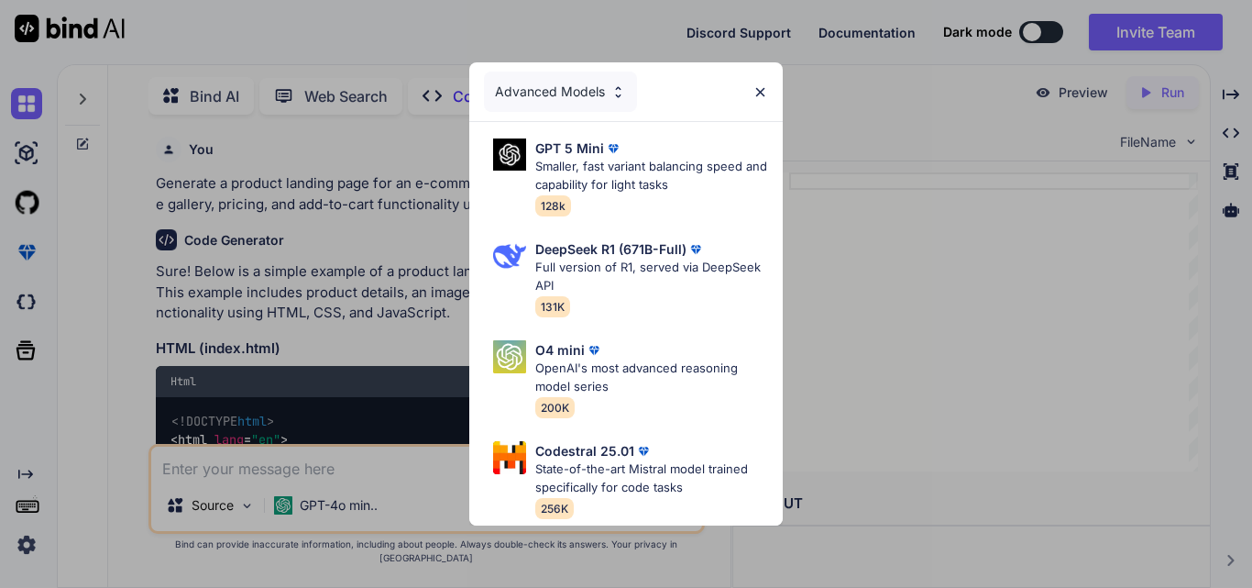
type textarea "x"
click at [767, 85] on img at bounding box center [761, 92] width 16 height 16
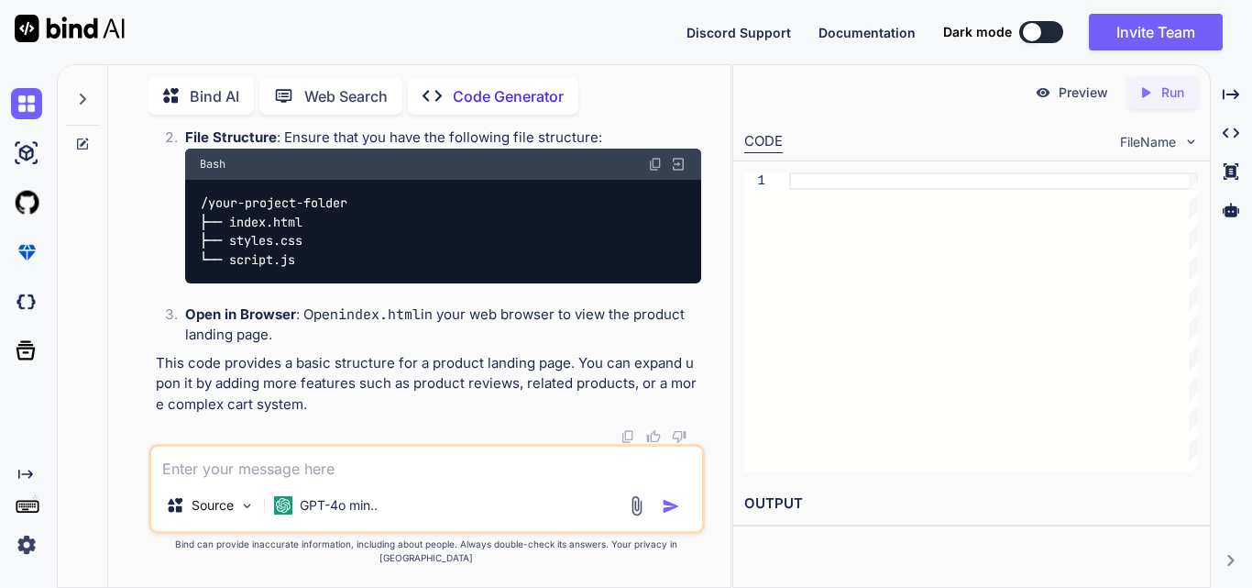
scroll to position [1742, 0]
click at [297, 479] on textarea at bounding box center [426, 462] width 551 height 33
paste textarea "<!DOCTYPE html> <html lang="en"> <head> <meta charset="UTF-8" /> <meta name="vi…"
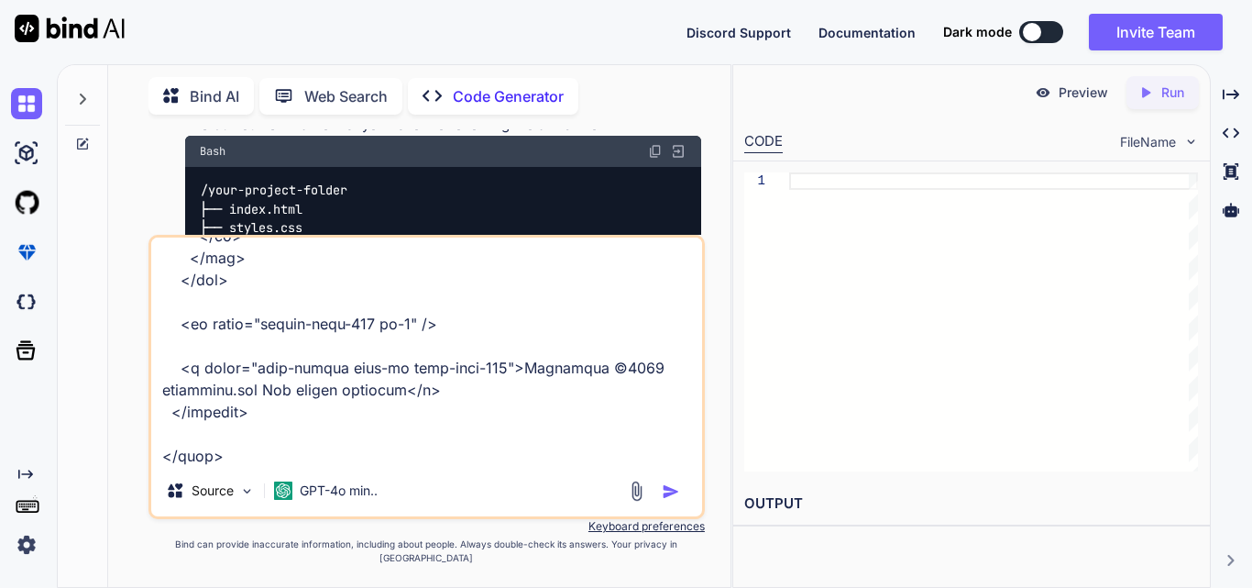
type textarea "can you responsive this <!DOCTYPE html> <html lang="en"> <head> <meta charset="…"
click at [676, 501] on img "button" at bounding box center [671, 491] width 18 height 18
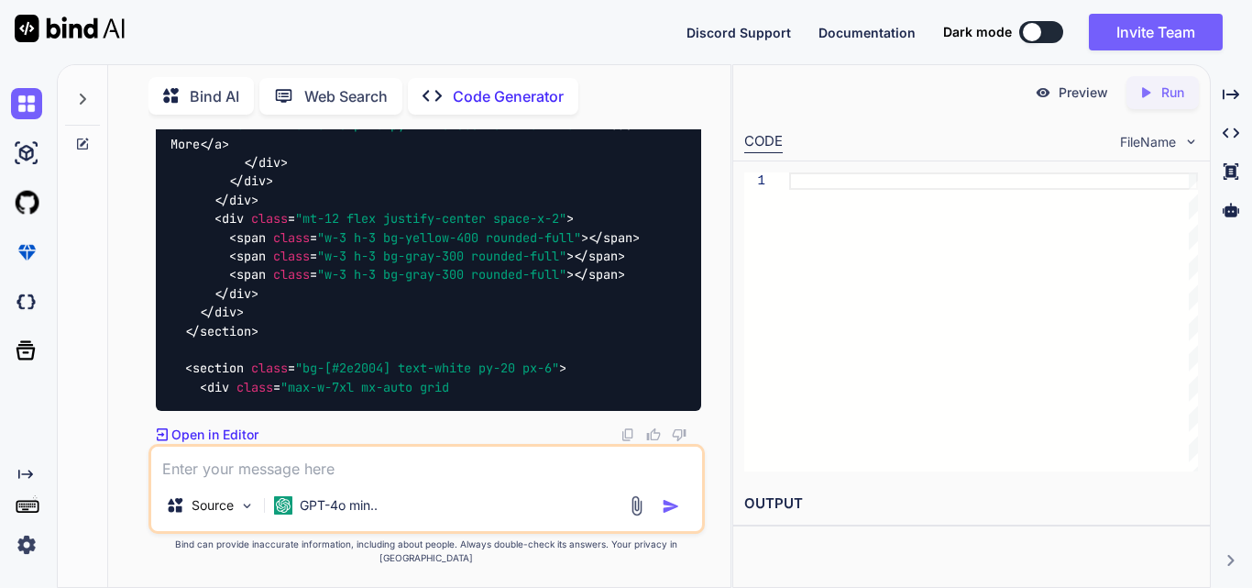
scroll to position [12000, 0]
click at [187, 442] on p "Open in Editor" at bounding box center [214, 434] width 87 height 18
click at [222, 444] on p "Open in Editor" at bounding box center [214, 434] width 87 height 18
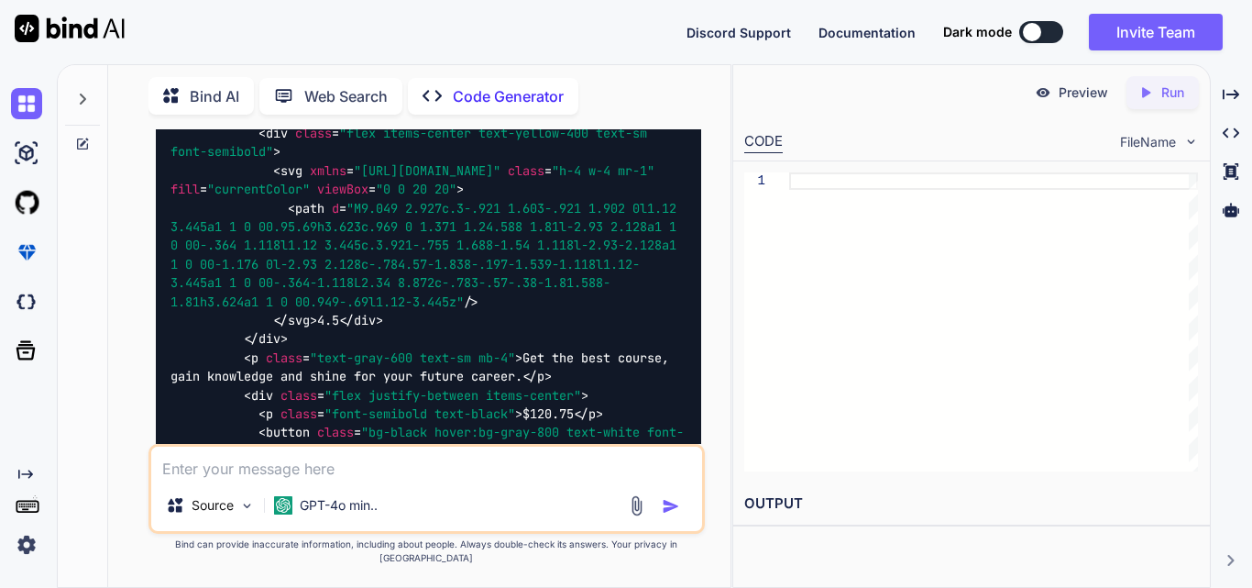
scroll to position [8516, 0]
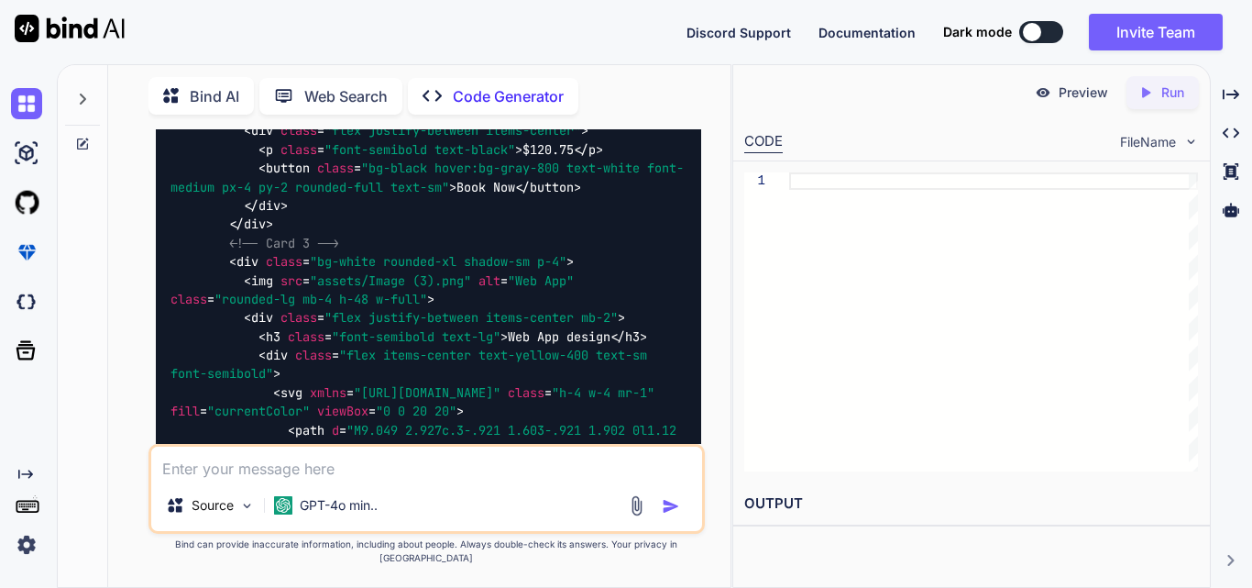
click at [460, 479] on textarea at bounding box center [426, 462] width 551 height 33
paste textarea "<!DOCTYPE html> <html lang="en"> <head> <meta charset="UTF-8"> <meta name="view…"
type textarea "now this <!DOCTYPE html> <html lang="en"> <head> <meta charset="UTF-8"> <meta n…"
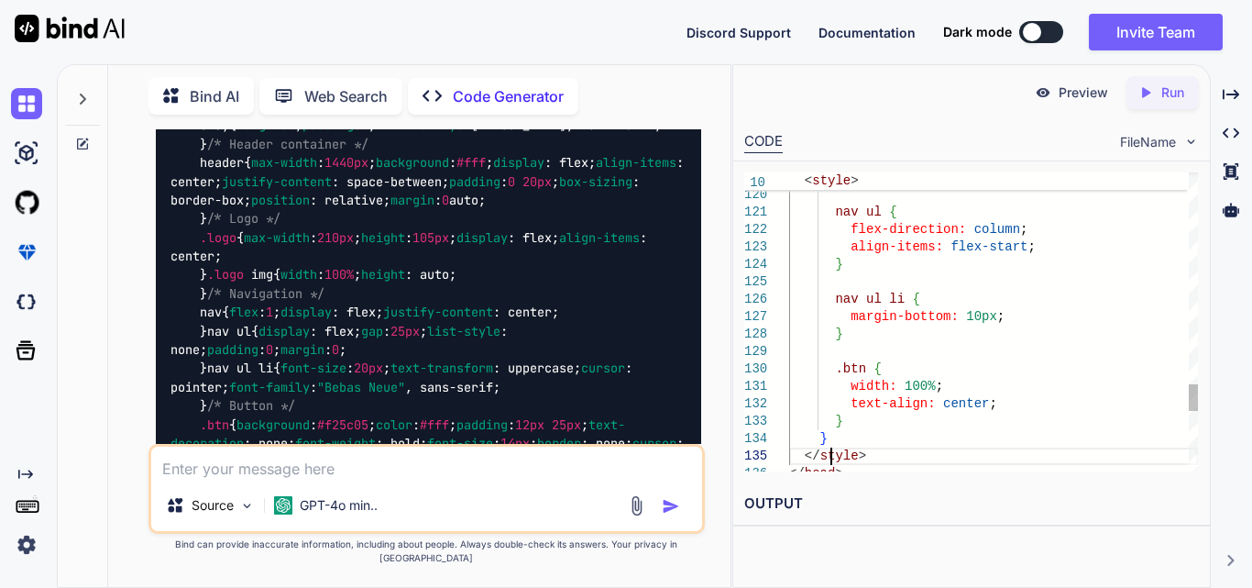
scroll to position [0, 0]
drag, startPoint x: 829, startPoint y: 447, endPoint x: 819, endPoint y: 400, distance: 48.7
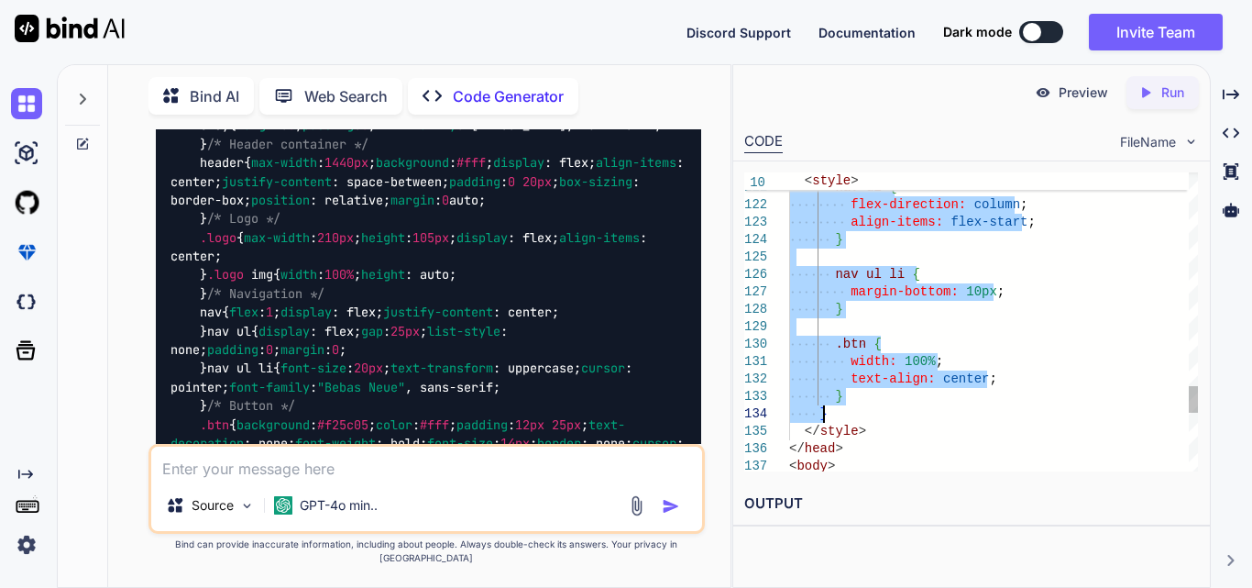
drag, startPoint x: 815, startPoint y: 322, endPoint x: 849, endPoint y: 413, distance: 97.7
type textarea "} .content img { width: 100%; height: auto; max-width: 514px; /* Limit max widt…"
drag, startPoint x: 844, startPoint y: 361, endPoint x: 1231, endPoint y: 6, distance: 525.5
click at [424, 479] on textarea at bounding box center [426, 462] width 551 height 33
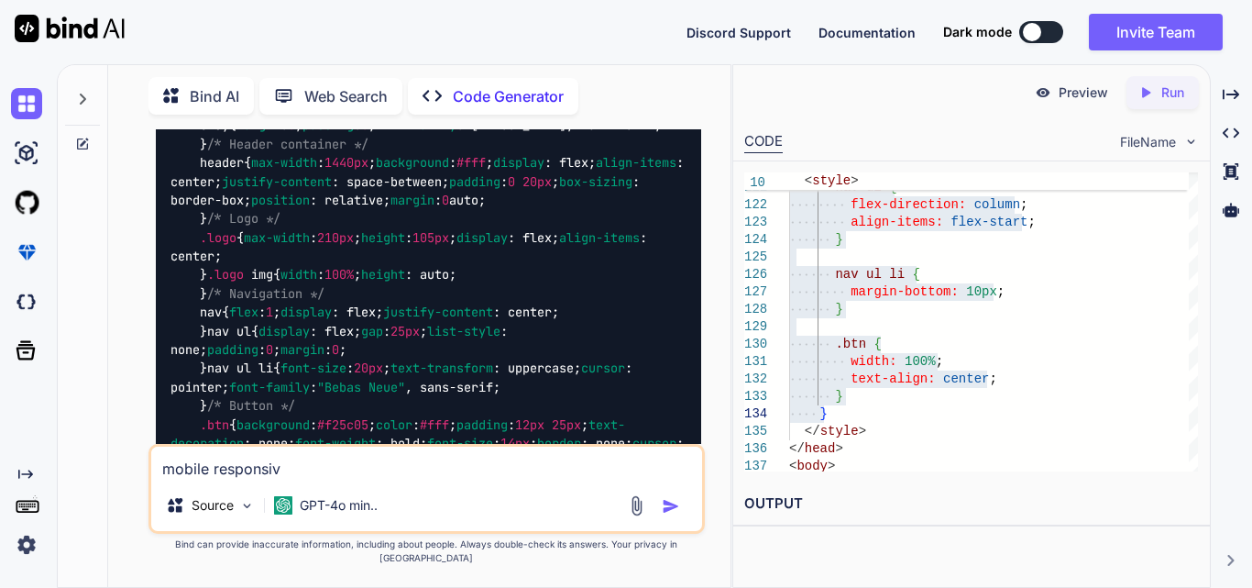
type textarea "mobile responsive"
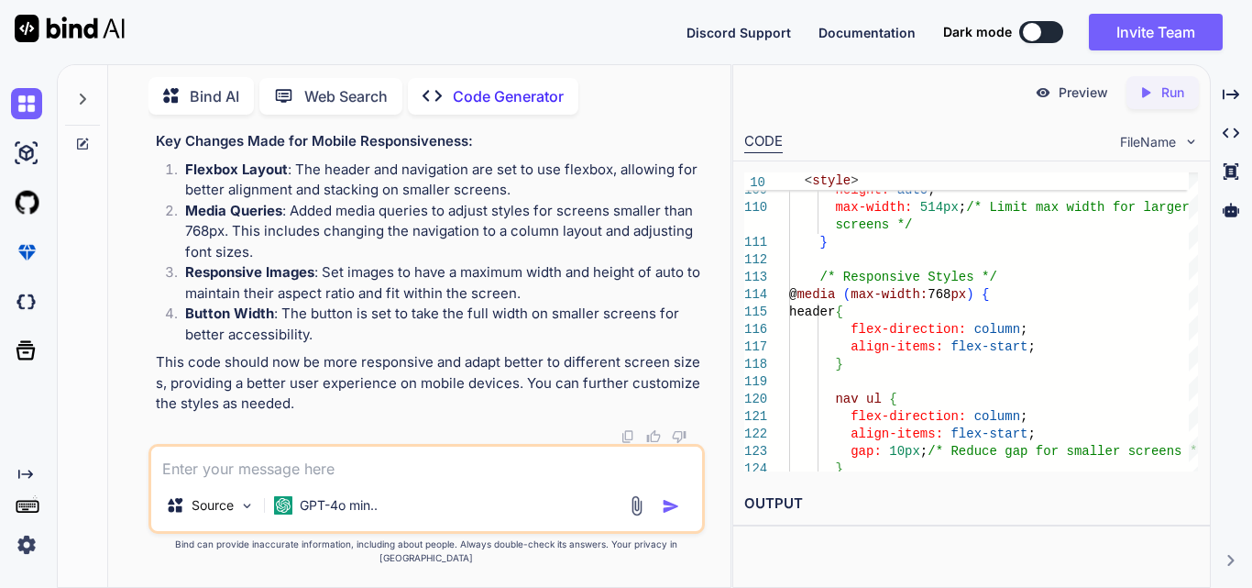
scroll to position [19723, 0]
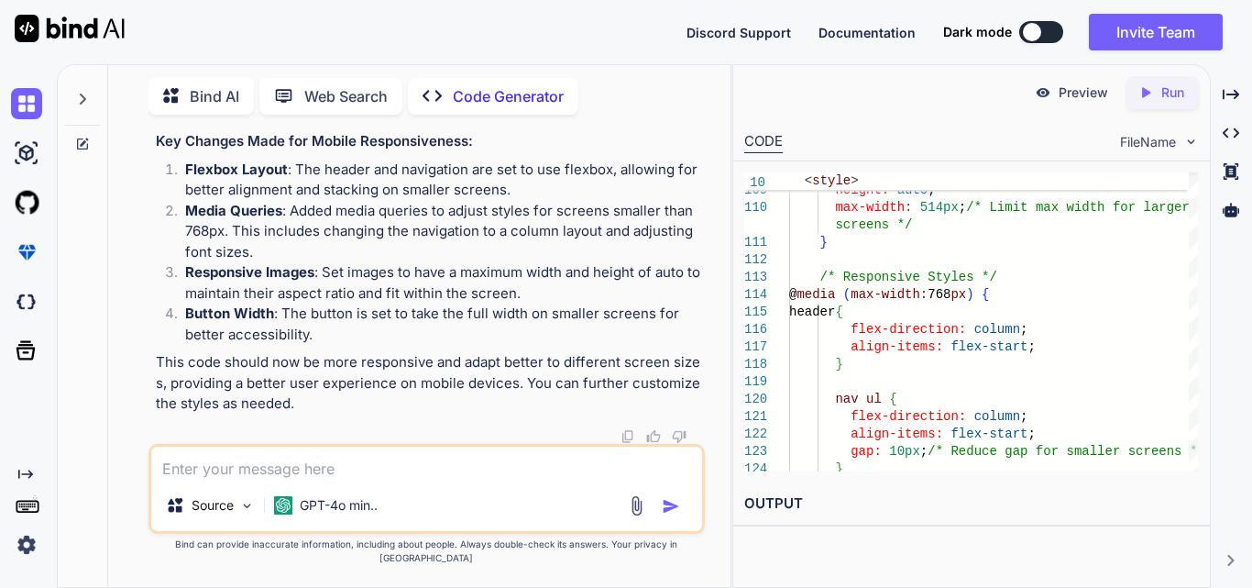
scroll to position [20132, 0]
drag, startPoint x: 201, startPoint y: 327, endPoint x: 249, endPoint y: 312, distance: 51.0
click at [378, 479] on textarea at bounding box center [426, 462] width 551 height 33
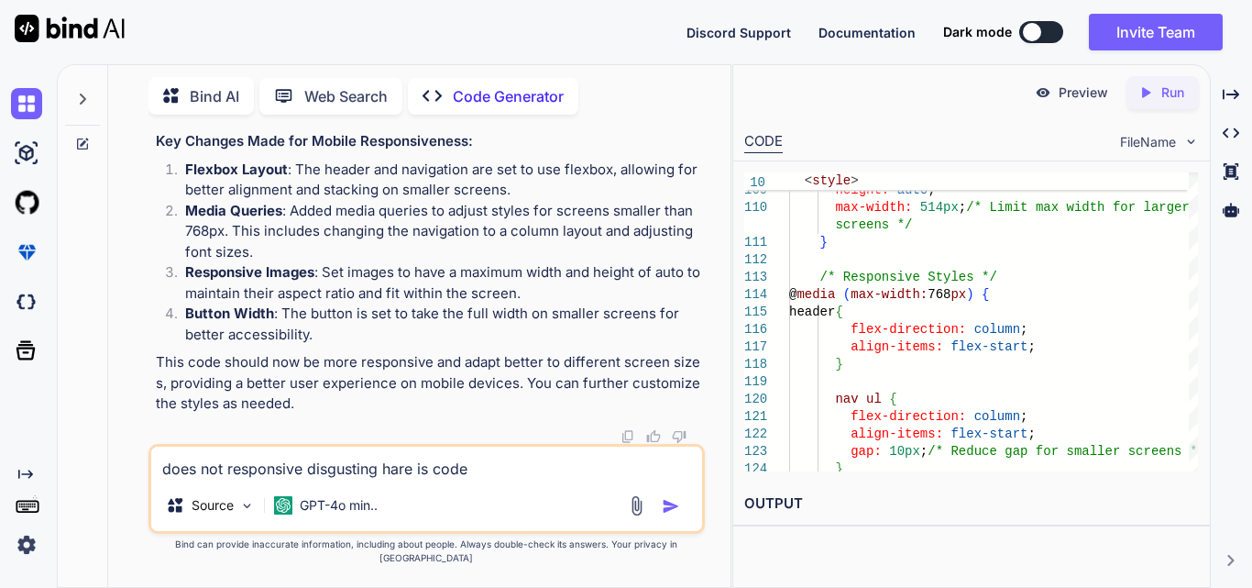
paste textarea "<!DOCTYPE html> <html lang="en"> <head> <meta charset="UTF-8"> <meta name="view…"
type textarea "does not responsive disgusting hare is code <!DOCTYPE html> <html lang="en"> <h…"
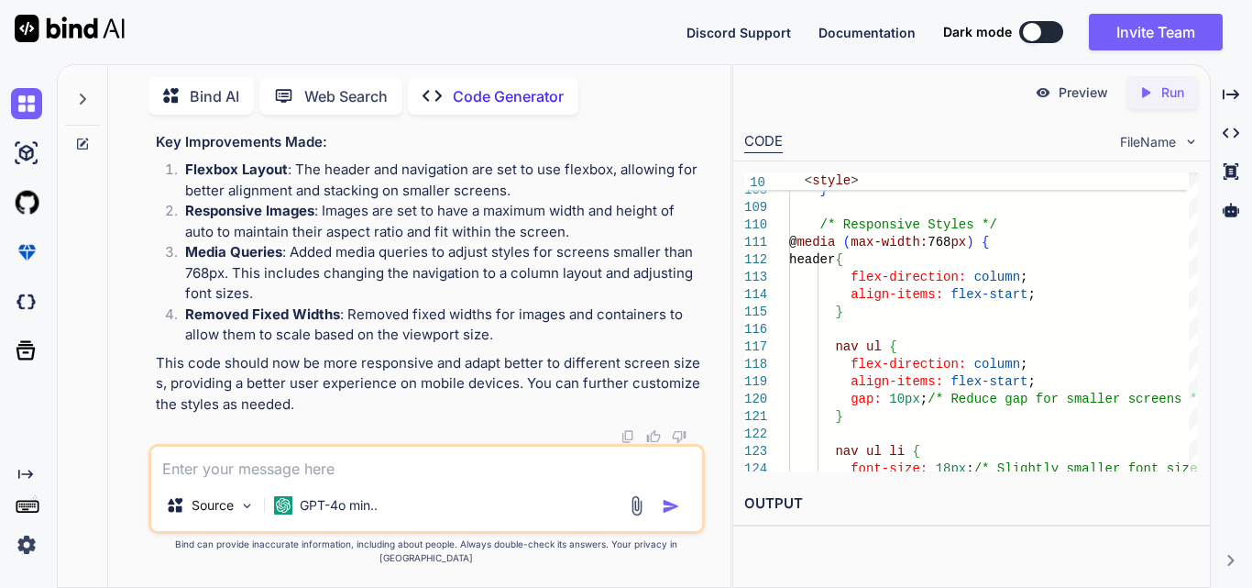
scroll to position [22500, 0]
drag, startPoint x: 205, startPoint y: 270, endPoint x: 160, endPoint y: 209, distance: 76.6
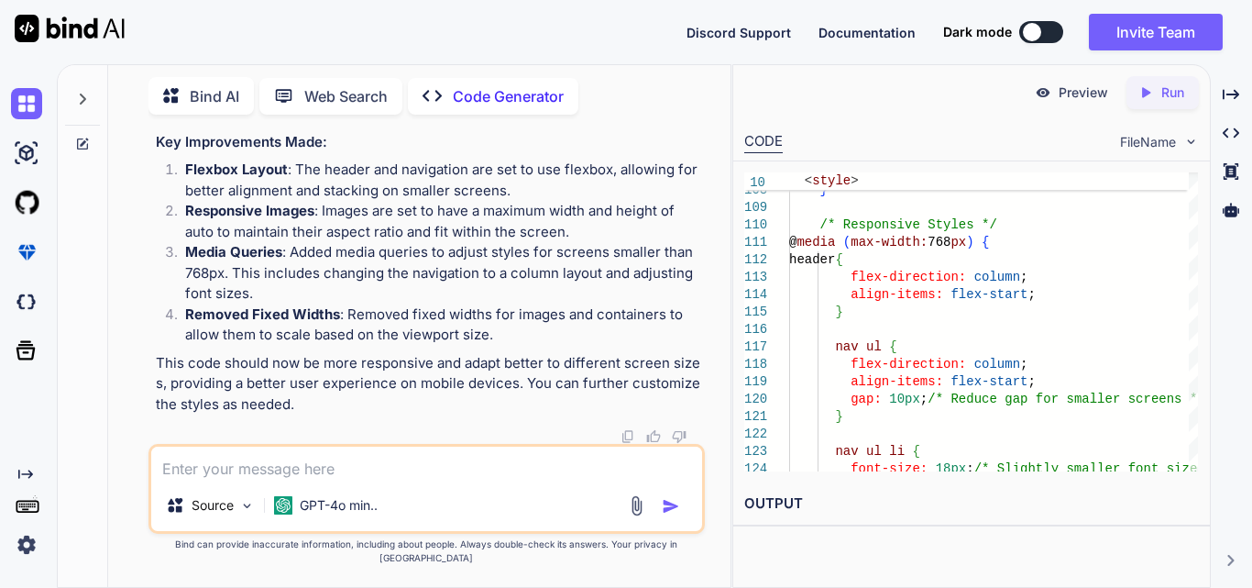
copy span "body { margin : 0 ; padding : 0 ; font-family : Arial, sans-serif; } /* Header …"
click at [358, 479] on textarea at bounding box center [426, 462] width 551 height 33
paste textarea "<img style="margin-top: -600px; left: 439px; rotate: -90 deg; width: 860px; hei…"
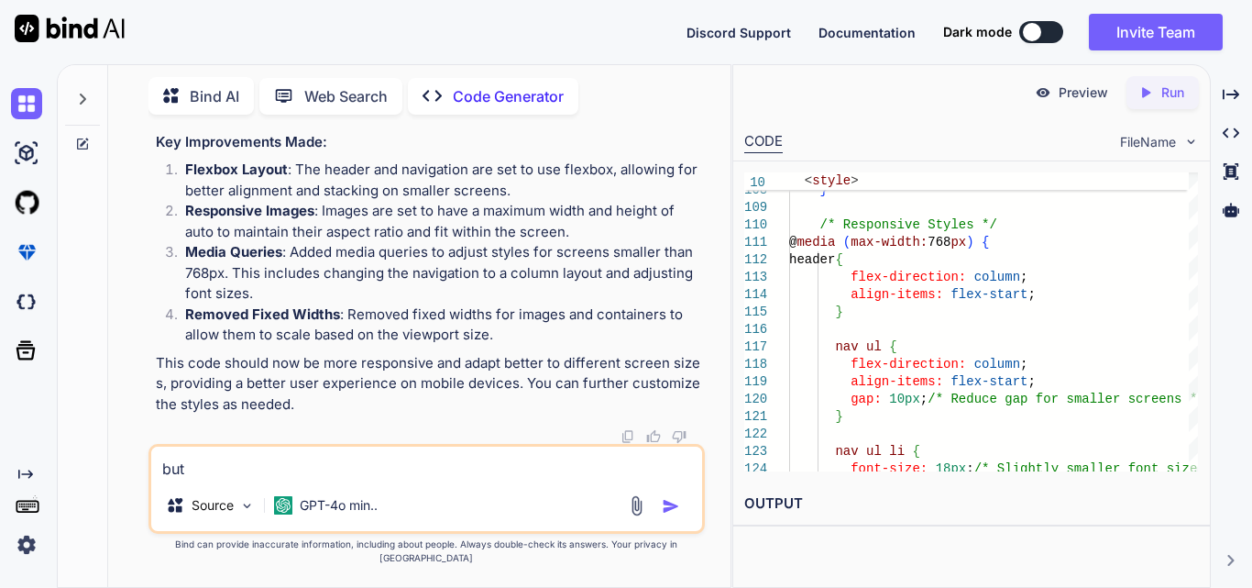
type textarea "but <img style="margin-top: -600px; left: 439px; rotate: -90 deg; width: 860px;…"
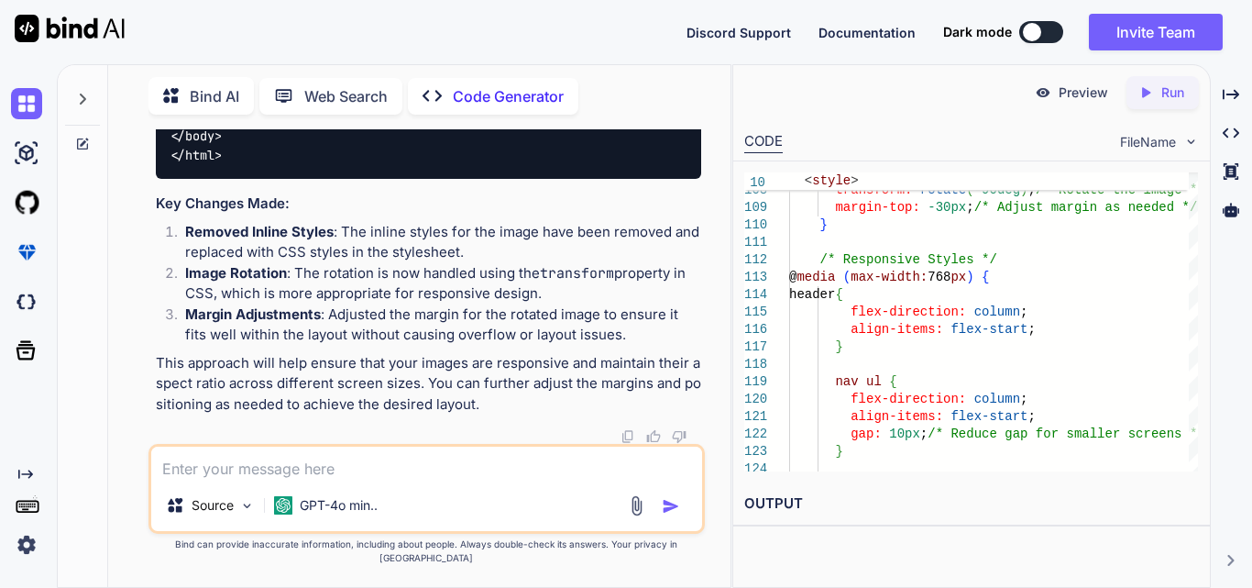
scroll to position [28813, 0]
drag, startPoint x: 211, startPoint y: 265, endPoint x: 585, endPoint y: 324, distance: 378.6
copy span "width : 100% ; height : auto; max-width : 514px ; /* Limit max width for larger…"
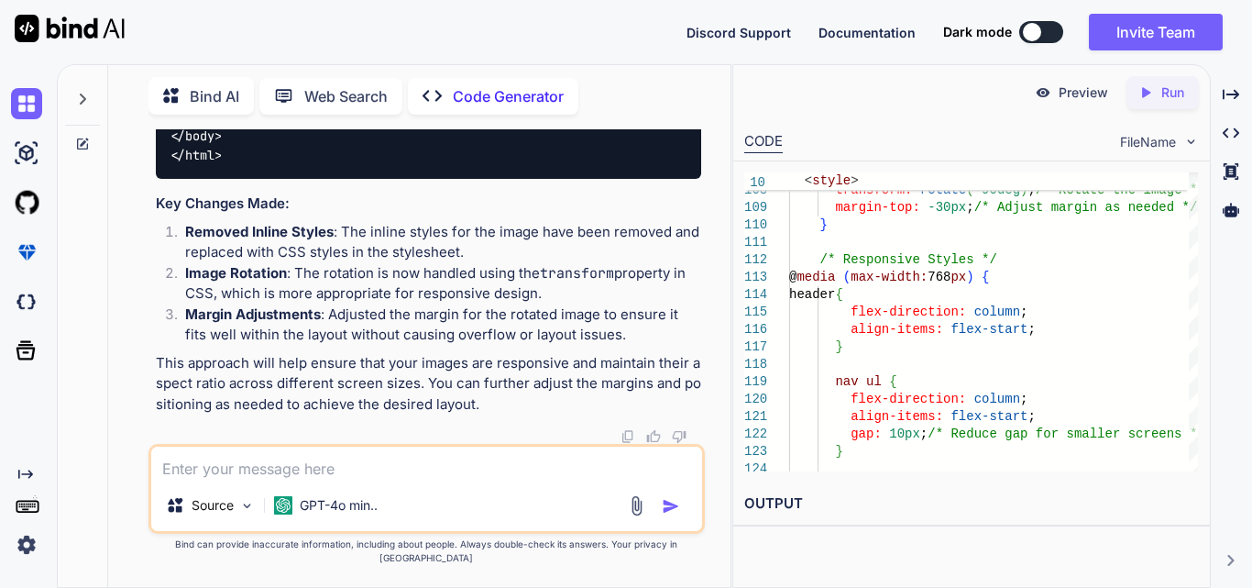
scroll to position [30004, 0]
click at [486, 479] on textarea at bounding box center [426, 462] width 551 height 33
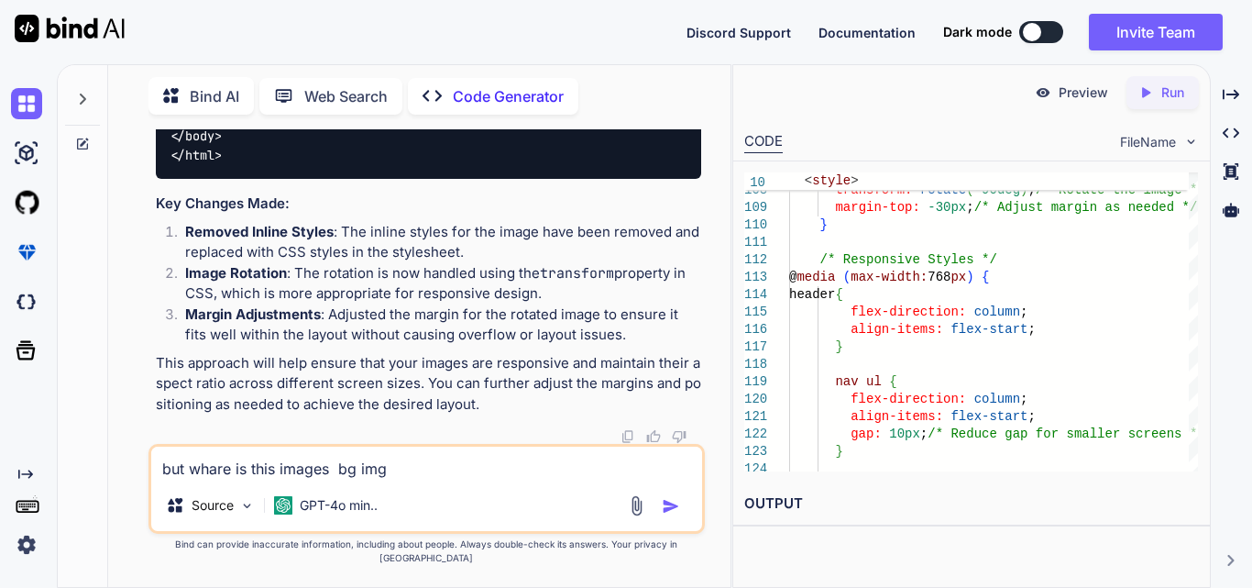
paste textarea "<img style="width: 1230px; height: 296px; margin-top: -60px; margin-left: 200px…"
type textarea "but whare is this images bg img <img style="width: 1230px; height: 296px; margi…"
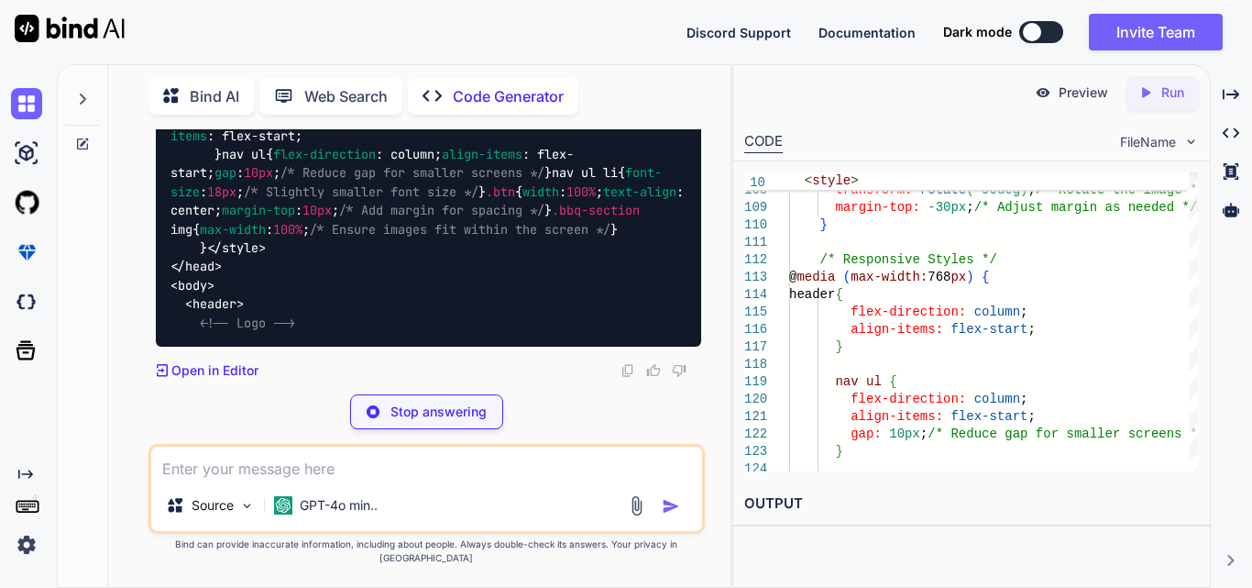
scroll to position [30835, 0]
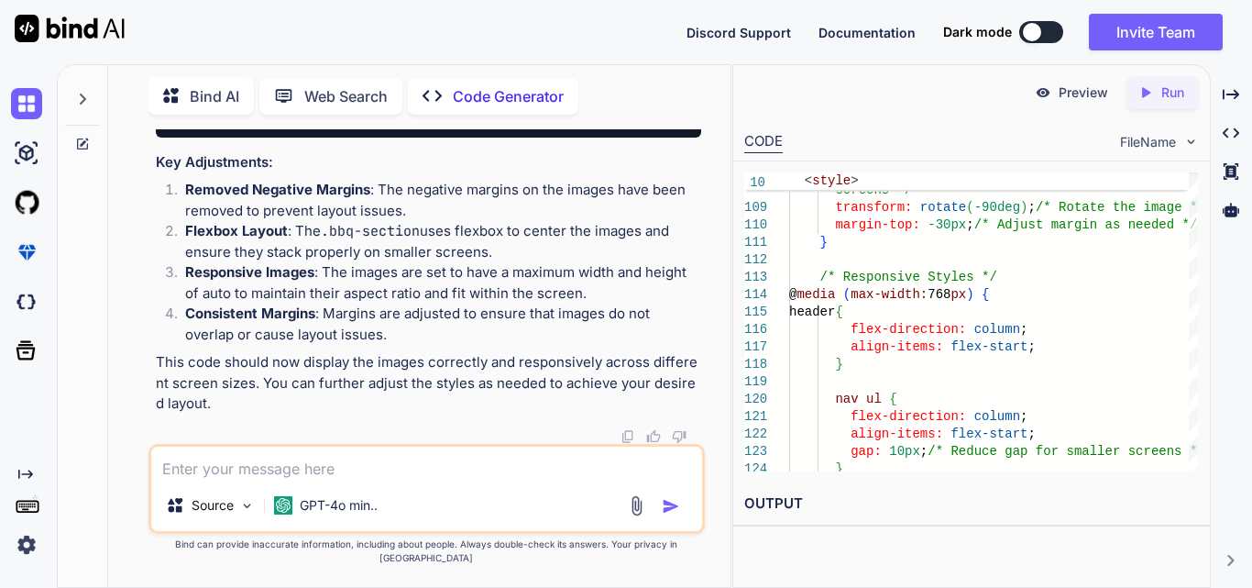
click at [477, 479] on textarea at bounding box center [426, 462] width 551 height 33
type textarea "how to i"
